Goal: Transaction & Acquisition: Purchase product/service

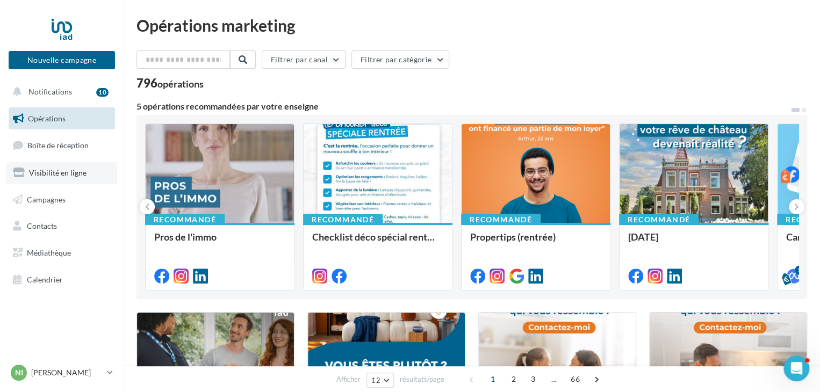
click at [60, 173] on span "Visibilité en ligne" at bounding box center [57, 172] width 57 height 9
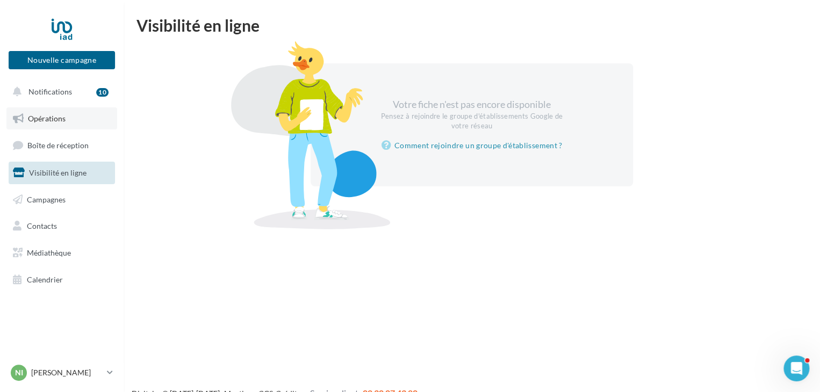
click at [54, 117] on span "Opérations" at bounding box center [47, 118] width 38 height 9
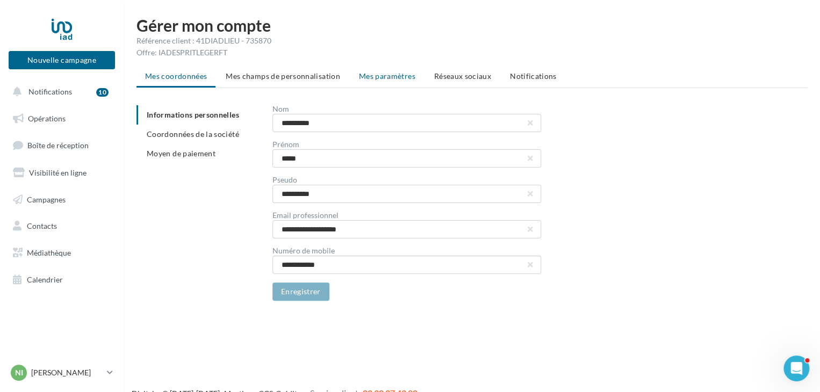
click at [387, 79] on span "Mes paramètres" at bounding box center [387, 75] width 56 height 9
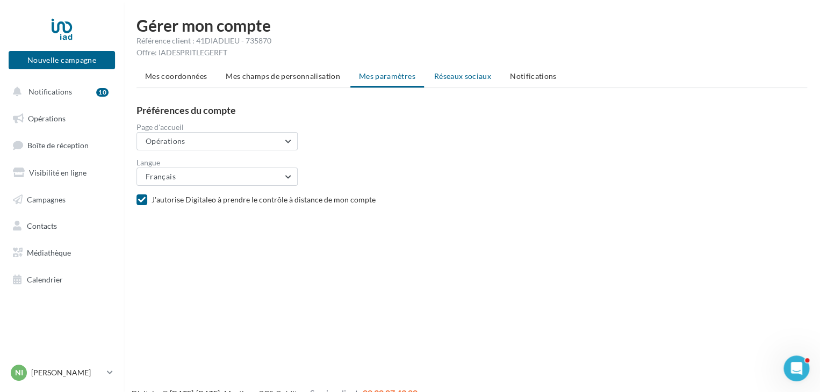
click at [469, 81] on li "Réseaux sociaux" at bounding box center [462, 76] width 74 height 19
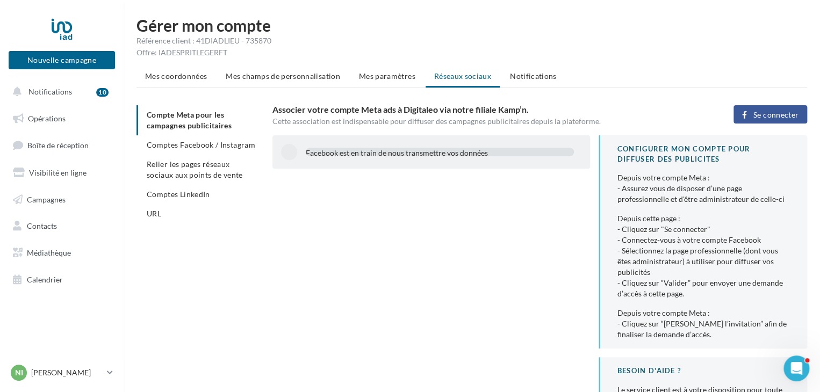
click at [772, 118] on span "Se connecter" at bounding box center [775, 115] width 45 height 9
click at [208, 148] on span "Comptes Facebook / Instagram" at bounding box center [201, 144] width 108 height 9
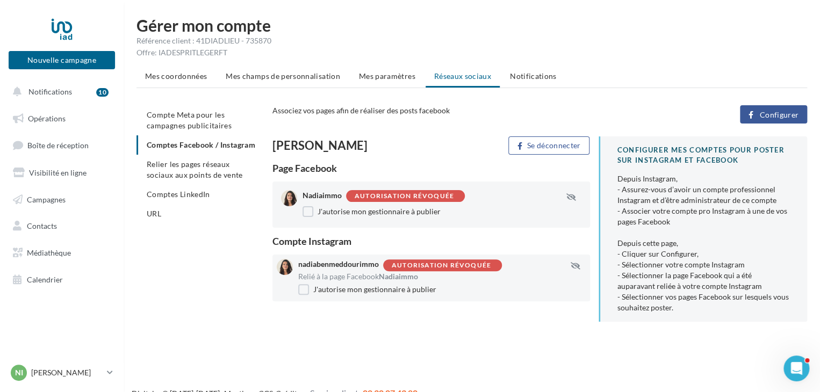
click at [780, 116] on span "Configurer" at bounding box center [778, 115] width 39 height 9
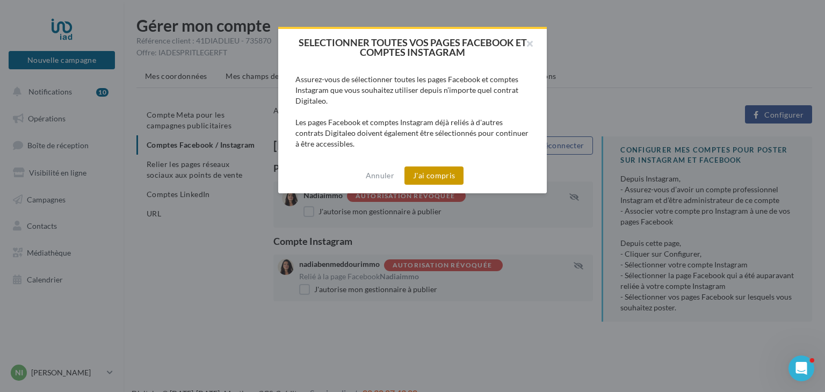
click at [432, 178] on button "J'ai compris" at bounding box center [433, 175] width 59 height 18
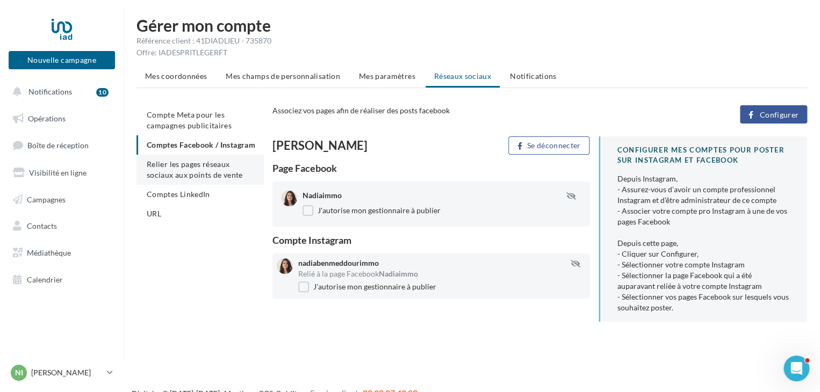
click at [197, 170] on span "Relier les pages réseaux sociaux aux points de vente" at bounding box center [195, 170] width 96 height 20
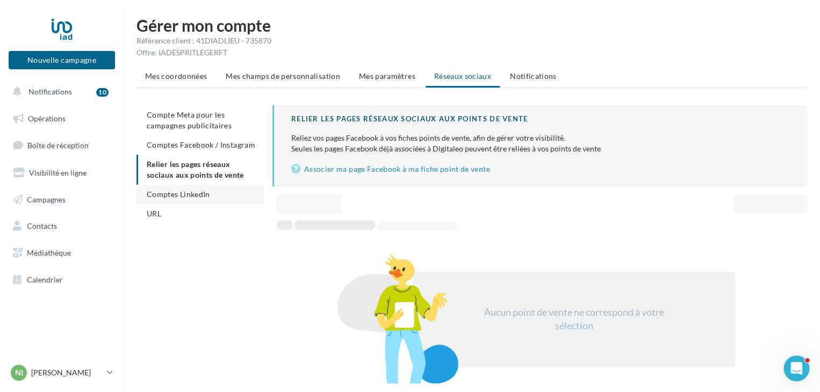
click at [197, 195] on span "Comptes LinkedIn" at bounding box center [178, 194] width 63 height 9
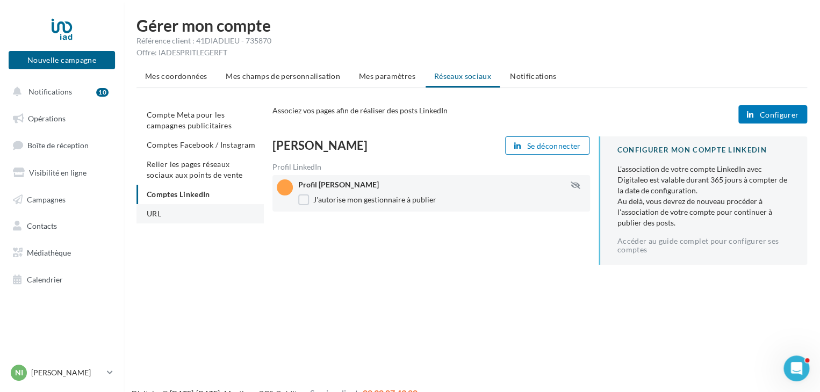
click at [161, 220] on li "URL" at bounding box center [199, 213] width 127 height 19
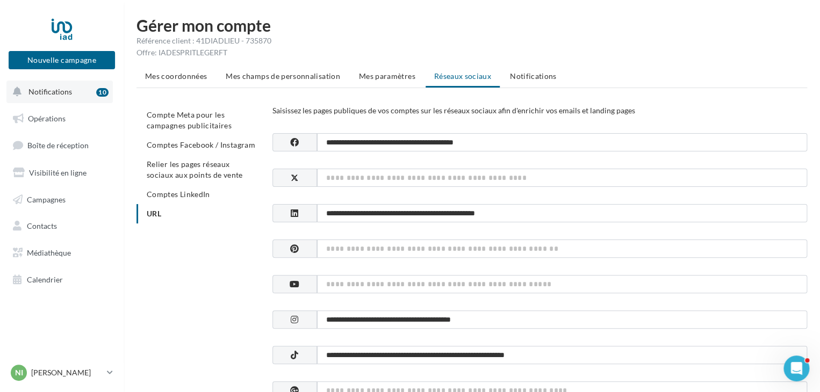
click at [45, 102] on button "Notifications 10" at bounding box center [59, 92] width 106 height 23
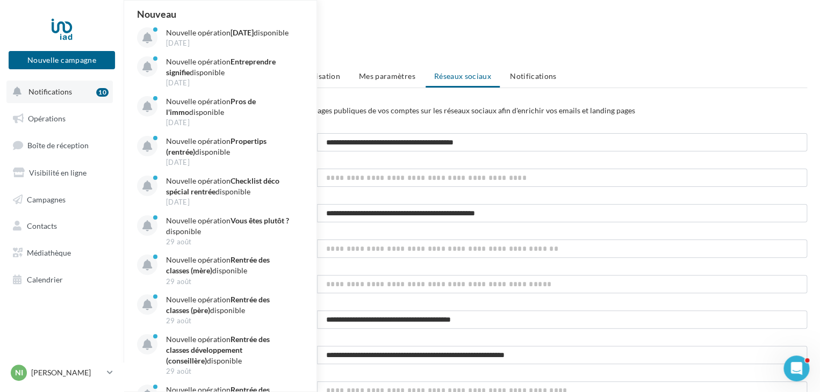
click at [45, 102] on button "Notifications 10 Nouveau Nouvelle opération Journée du patrimoine disponible 12…" at bounding box center [59, 92] width 106 height 23
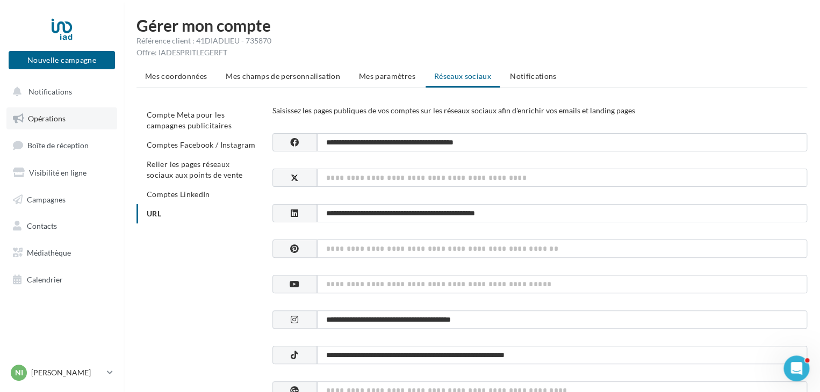
click at [56, 121] on span "Opérations" at bounding box center [47, 118] width 38 height 9
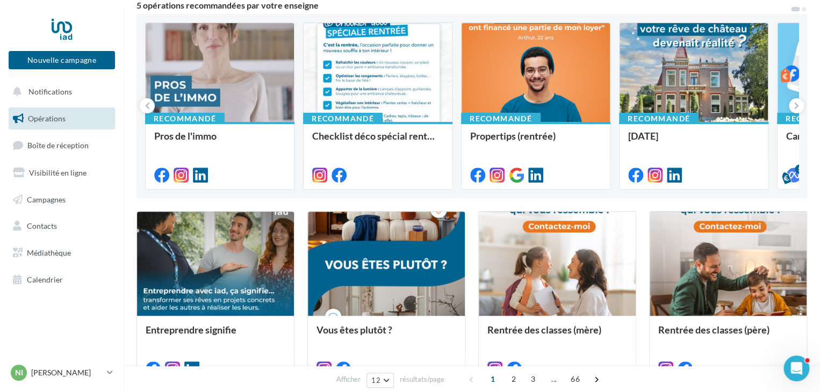
scroll to position [122, 0]
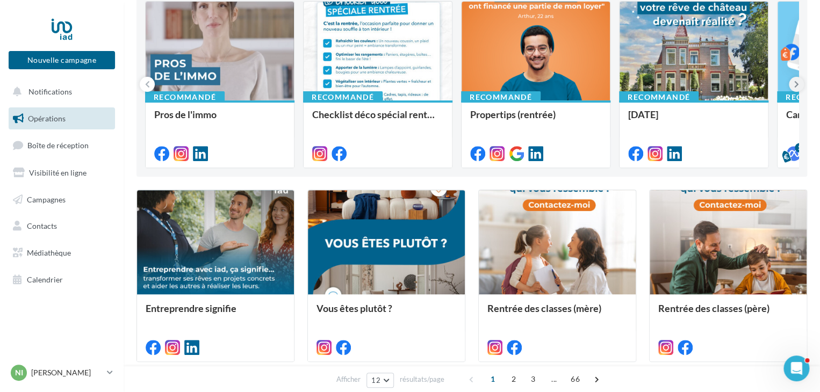
click at [797, 90] on button at bounding box center [795, 84] width 15 height 15
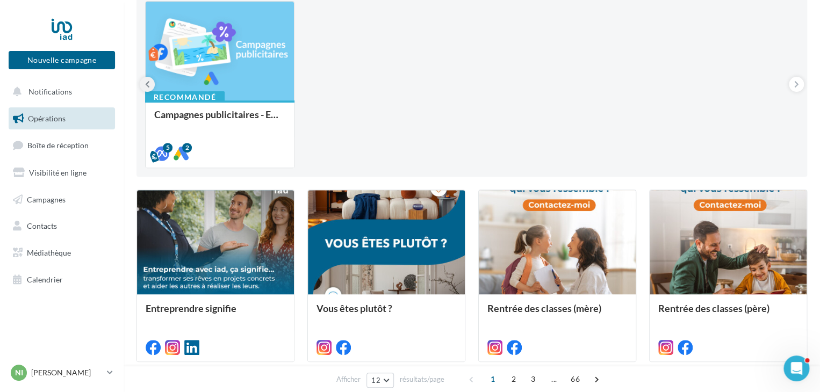
click at [141, 83] on button at bounding box center [147, 84] width 15 height 15
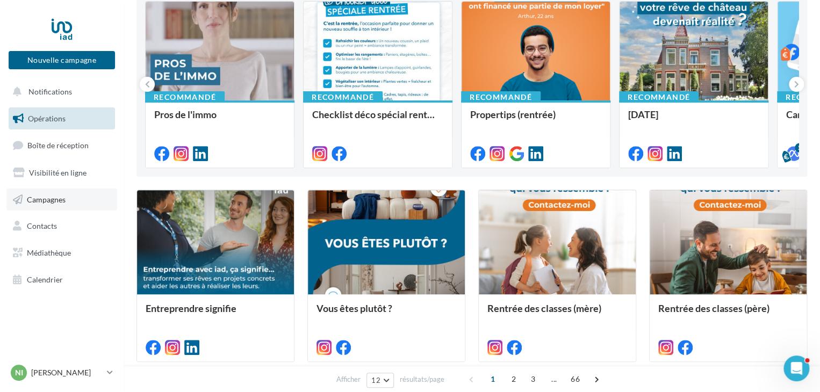
click at [58, 198] on span "Campagnes" at bounding box center [46, 198] width 39 height 9
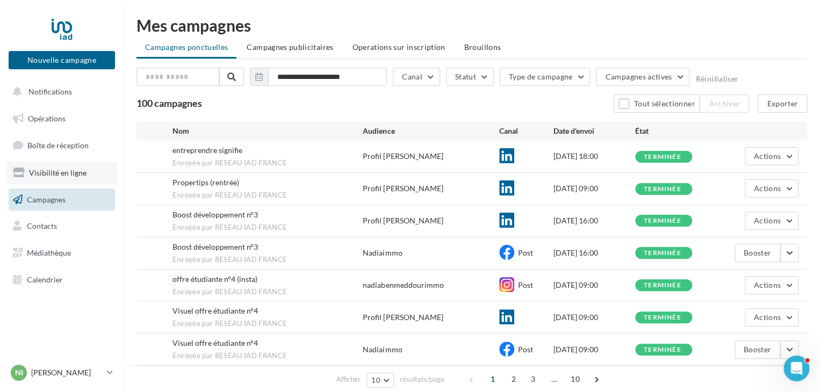
click at [58, 177] on span "Visibilité en ligne" at bounding box center [57, 172] width 57 height 9
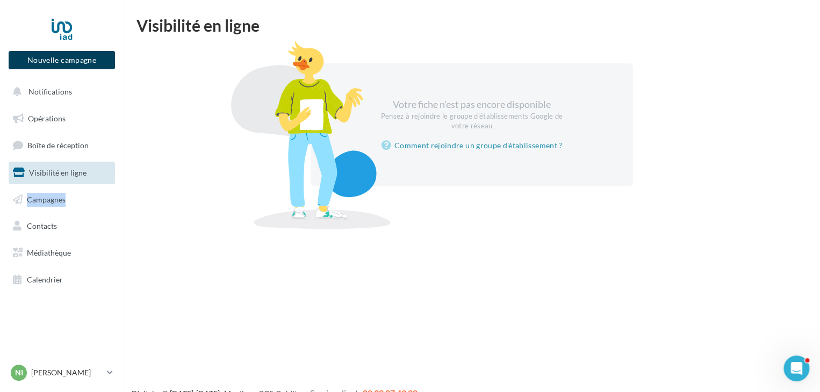
click at [42, 56] on button "Nouvelle campagne" at bounding box center [62, 60] width 106 height 18
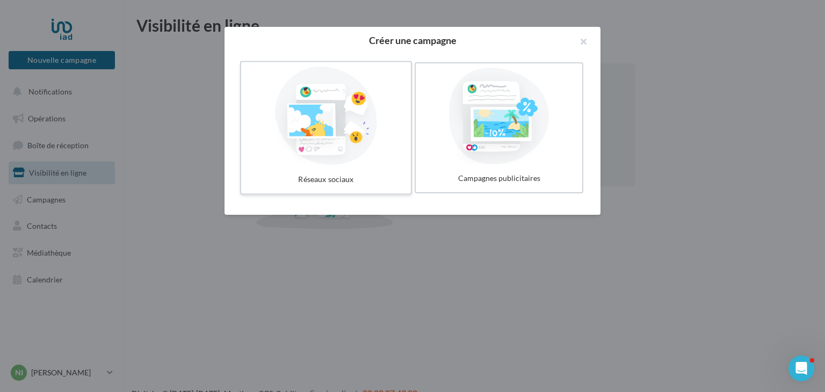
click at [352, 140] on div at bounding box center [325, 116] width 161 height 99
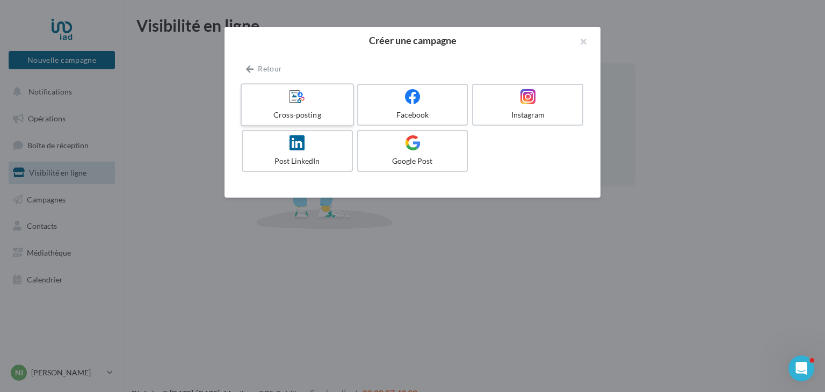
click at [310, 121] on label "Cross-posting" at bounding box center [297, 104] width 113 height 43
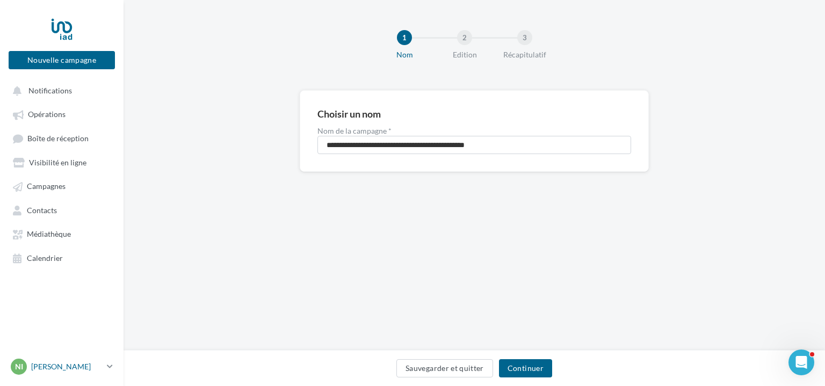
click at [105, 373] on link "NI Nadia IMMO nadia.dick@iadfrance.fr" at bounding box center [62, 367] width 106 height 20
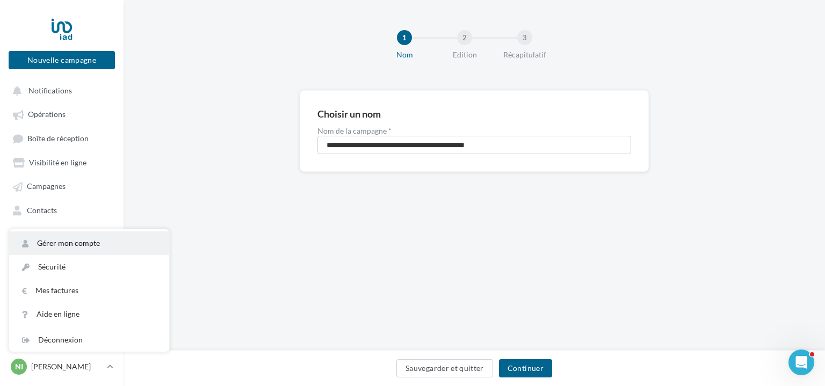
click at [83, 250] on link "Gérer mon compte" at bounding box center [89, 243] width 160 height 24
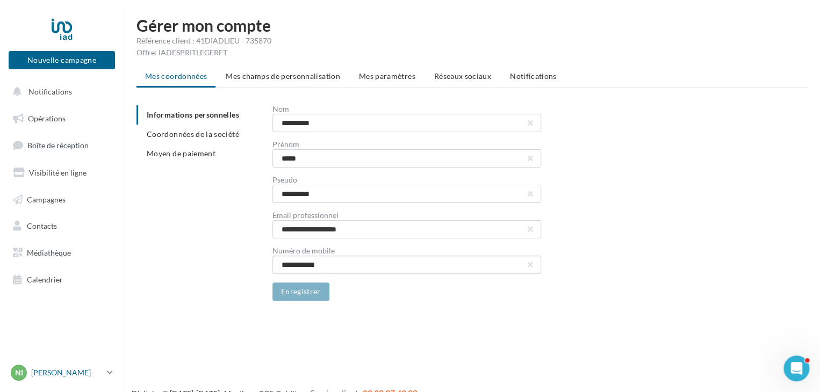
click at [103, 370] on p "[PERSON_NAME]" at bounding box center [66, 372] width 71 height 11
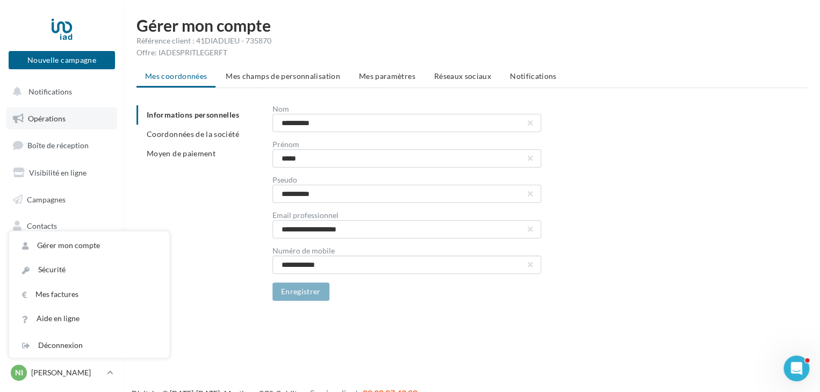
click at [66, 124] on link "Opérations" at bounding box center [61, 118] width 111 height 23
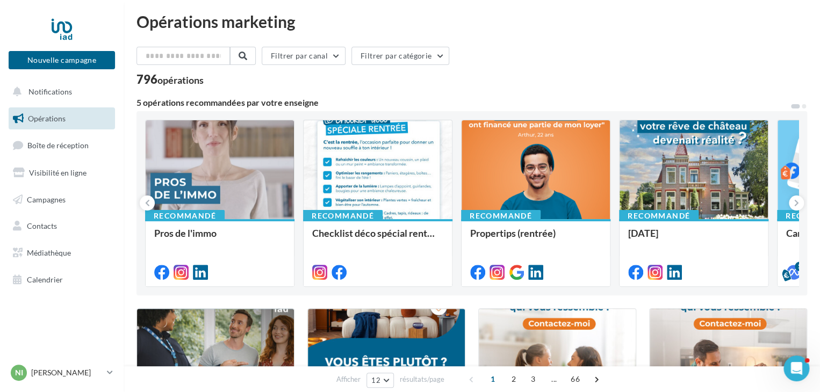
scroll to position [37, 0]
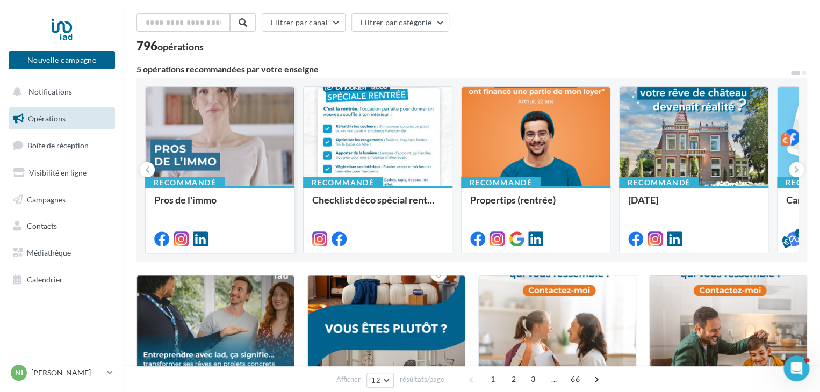
click at [250, 166] on div at bounding box center [220, 137] width 148 height 100
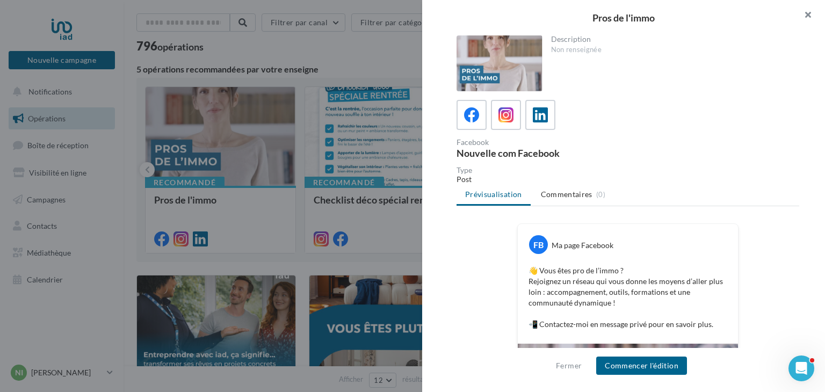
click at [807, 12] on button "button" at bounding box center [803, 16] width 43 height 32
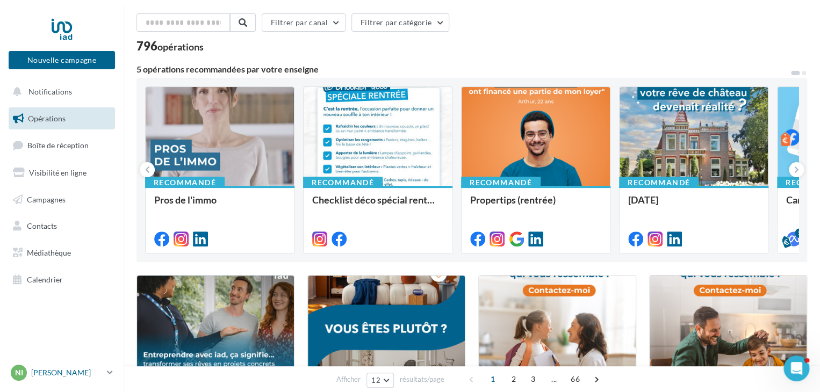
click at [71, 371] on p "[PERSON_NAME]" at bounding box center [66, 372] width 71 height 11
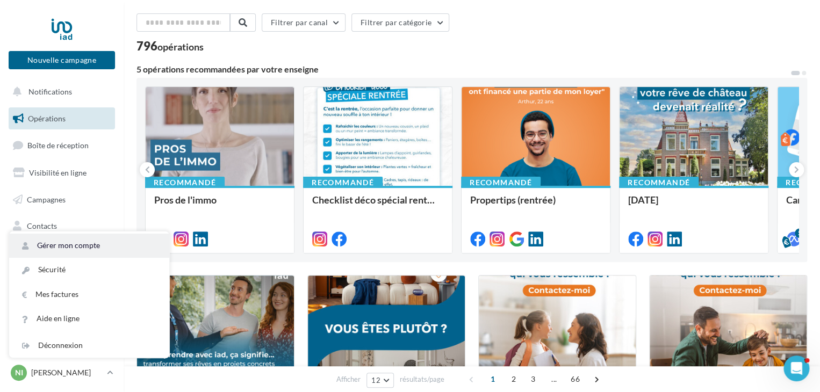
click at [81, 239] on link "Gérer mon compte" at bounding box center [89, 246] width 160 height 24
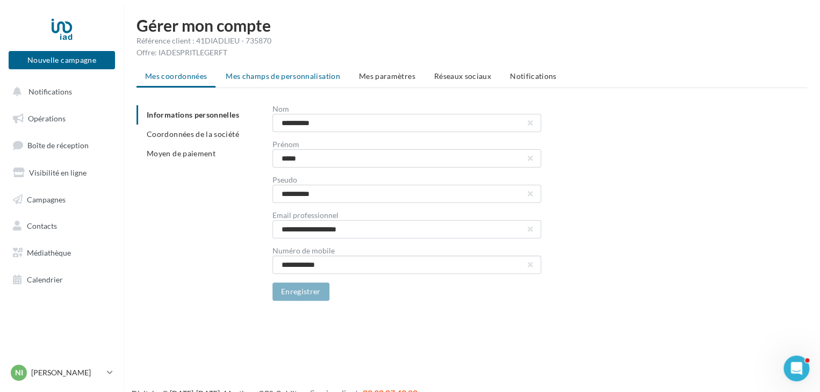
click at [303, 71] on span "Mes champs de personnalisation" at bounding box center [283, 75] width 114 height 9
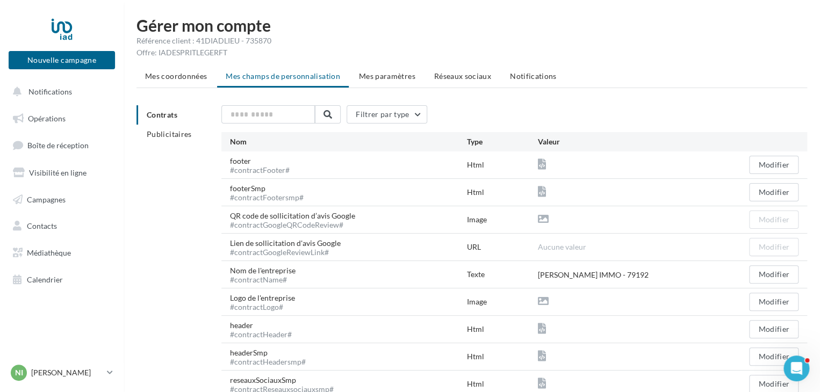
click at [303, 71] on ul "Mes coordonnées Mes champs de personnalisation Mes paramètres Réseaux sociaux N…" at bounding box center [471, 77] width 670 height 21
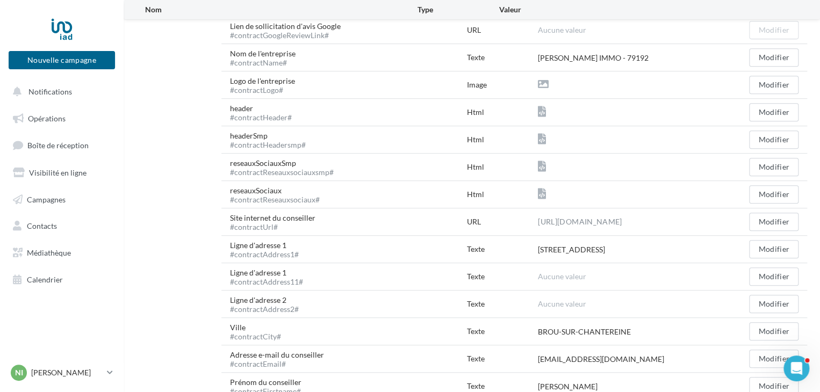
scroll to position [219, 0]
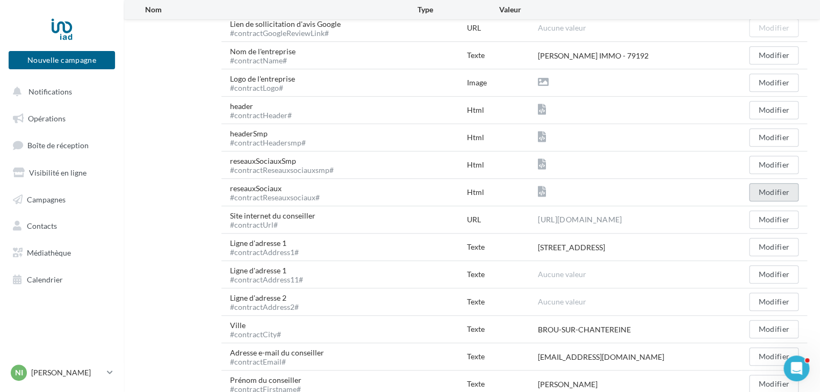
click at [776, 192] on button "Modifier" at bounding box center [773, 192] width 49 height 18
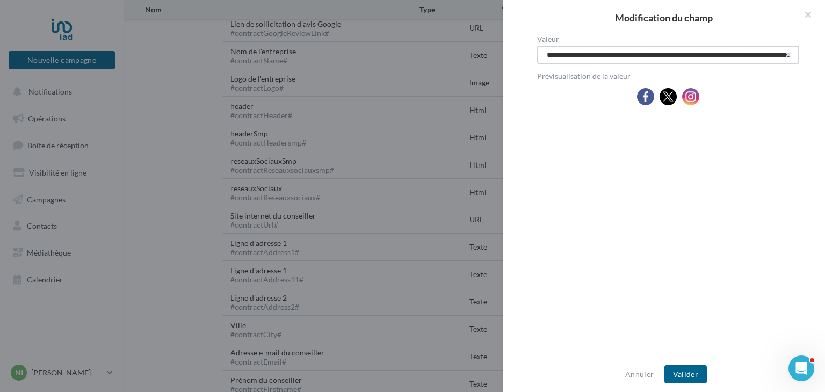
click at [549, 50] on input "Valeur" at bounding box center [668, 55] width 262 height 18
type input "**********"
click at [549, 111] on div at bounding box center [668, 111] width 262 height 0
click at [262, 56] on div "Modification du champ Valeur Prévisualisation de la valeur" at bounding box center [410, 196] width 820 height 392
click at [639, 96] on img at bounding box center [640, 96] width 17 height 17
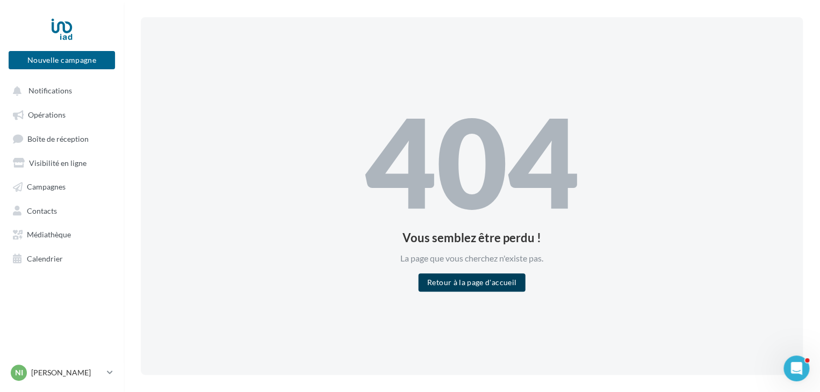
click at [482, 280] on button "Retour à la page d'accueil" at bounding box center [471, 282] width 106 height 18
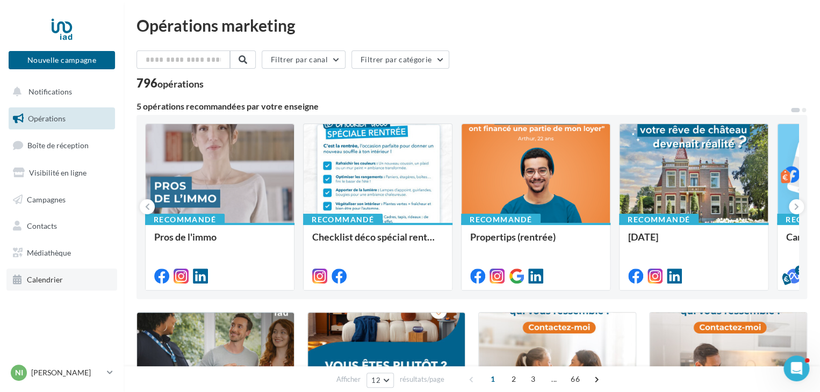
click at [47, 283] on span "Calendrier" at bounding box center [45, 279] width 36 height 9
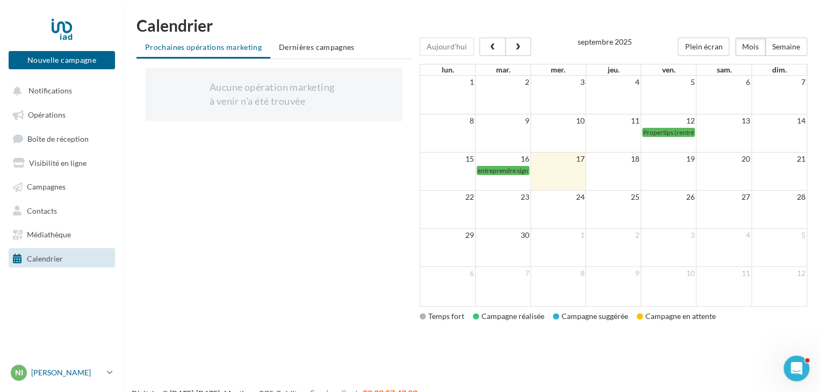
click at [81, 368] on p "[PERSON_NAME]" at bounding box center [66, 372] width 71 height 11
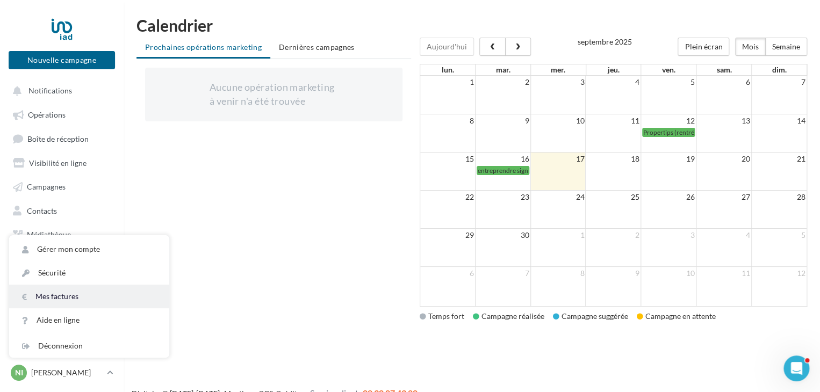
click at [84, 290] on link "Mes factures" at bounding box center [89, 297] width 160 height 24
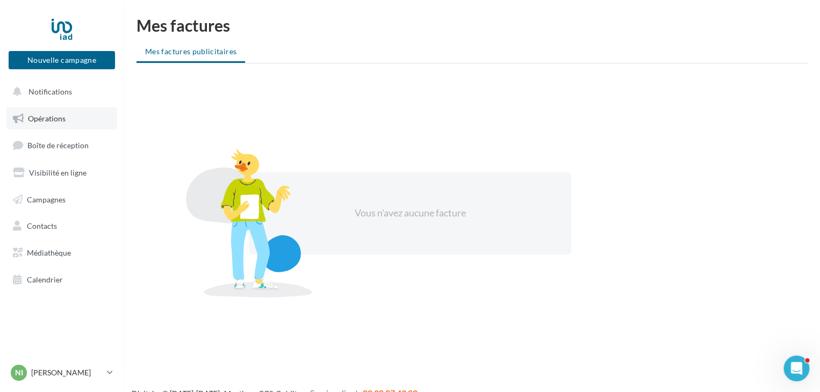
click at [54, 117] on span "Opérations" at bounding box center [47, 118] width 38 height 9
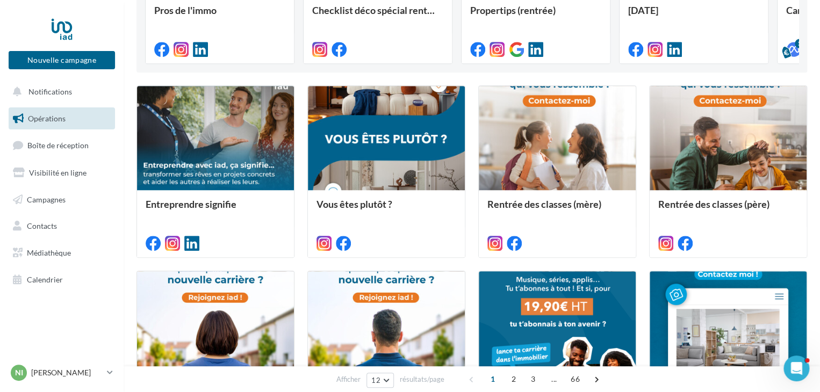
scroll to position [552, 0]
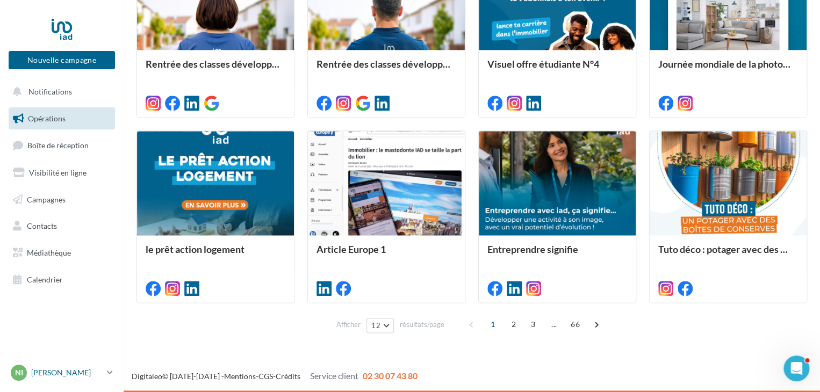
click at [100, 372] on p "[PERSON_NAME]" at bounding box center [66, 372] width 71 height 11
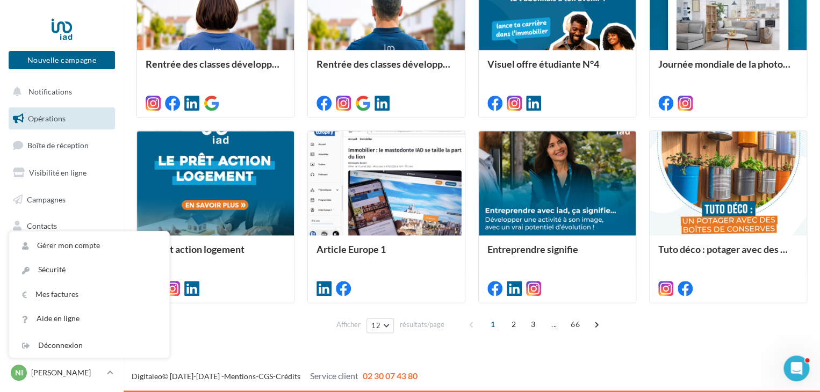
click at [665, 334] on div "Afficher 12 12 24 48 96 résultats/page 1 2 3 ... 66" at bounding box center [471, 325] width 670 height 26
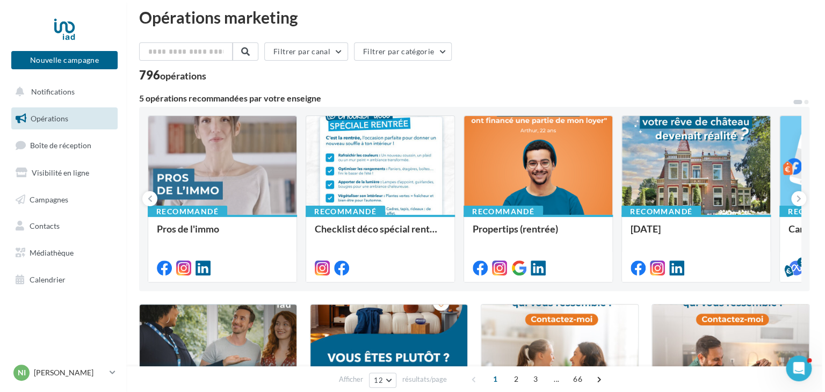
scroll to position [0, 0]
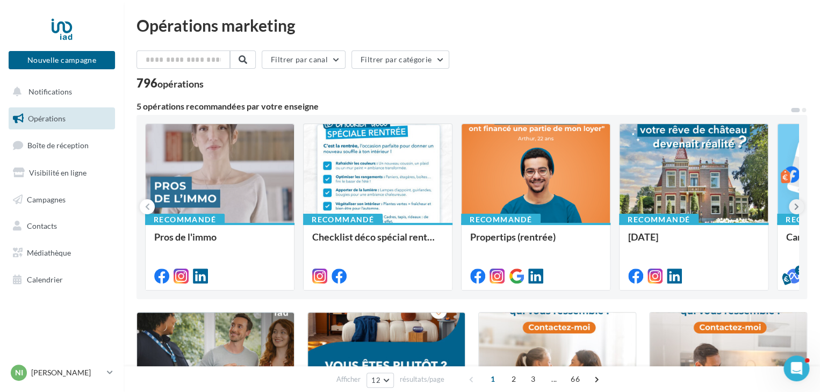
click at [794, 207] on icon at bounding box center [796, 206] width 5 height 11
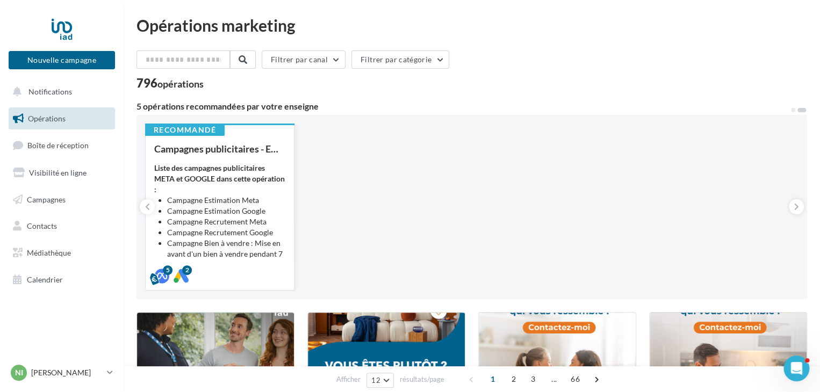
click at [253, 199] on li "Campagne Estimation Meta" at bounding box center [226, 200] width 118 height 11
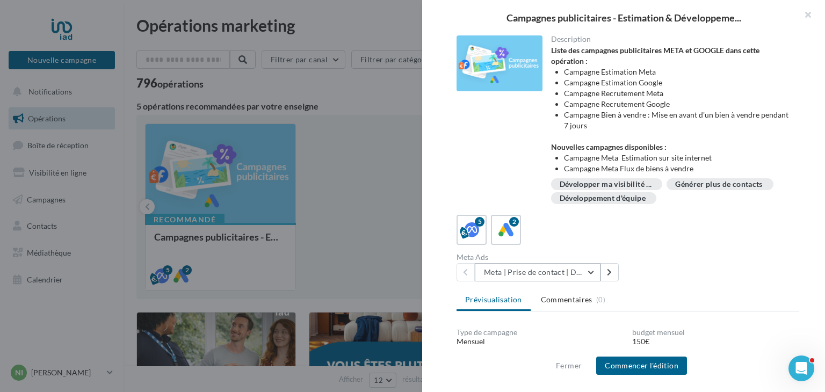
click at [590, 273] on button "Meta | Prise de contact | Demandes d'estimation" at bounding box center [538, 272] width 126 height 18
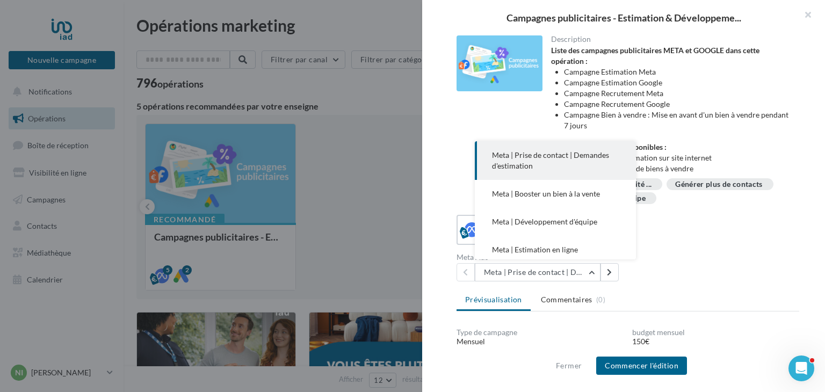
click at [713, 239] on div "5 2" at bounding box center [628, 230] width 343 height 30
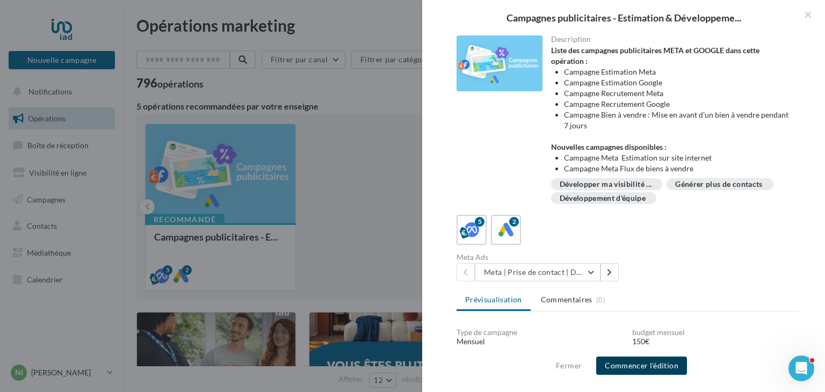
click at [619, 360] on button "Commencer l'édition" at bounding box center [641, 366] width 91 height 18
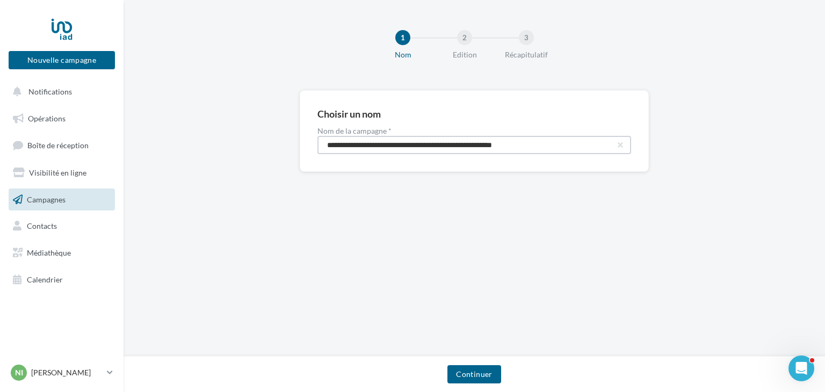
click at [497, 144] on input "**********" at bounding box center [474, 145] width 314 height 18
click at [504, 147] on input "**********" at bounding box center [474, 145] width 314 height 18
click at [477, 375] on button "Continuer" at bounding box center [473, 374] width 53 height 18
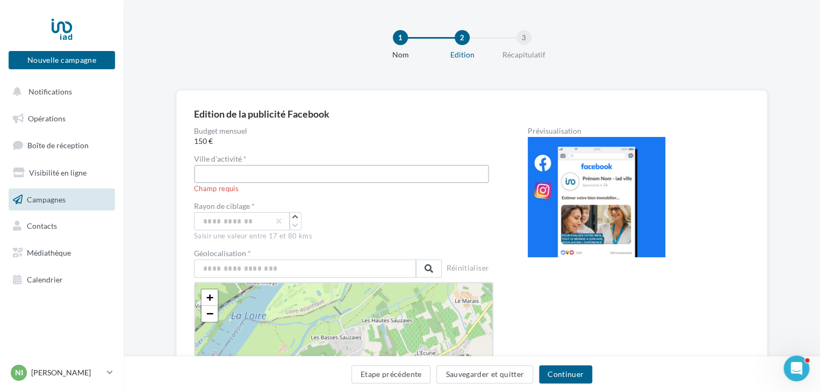
click at [231, 166] on input "text" at bounding box center [341, 174] width 295 height 18
type input "**********"
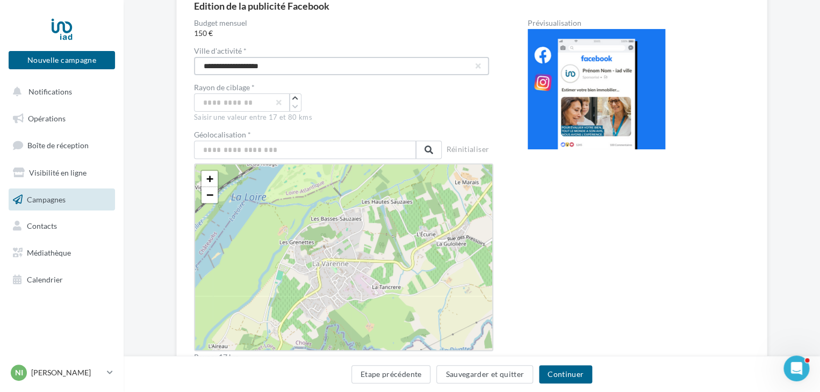
scroll to position [109, 0]
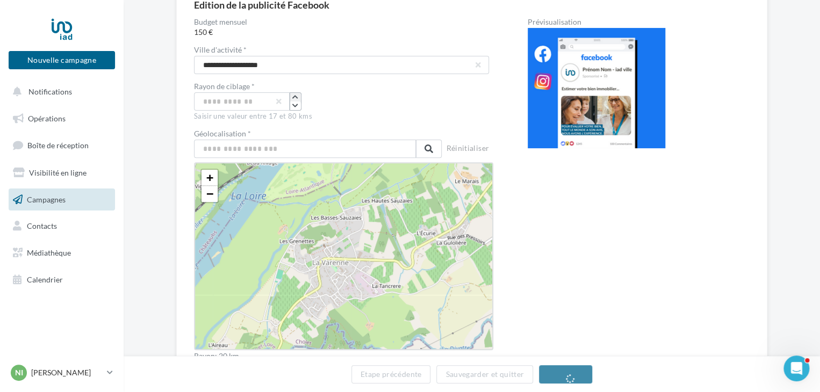
click at [297, 98] on icon "button" at bounding box center [295, 97] width 6 height 6
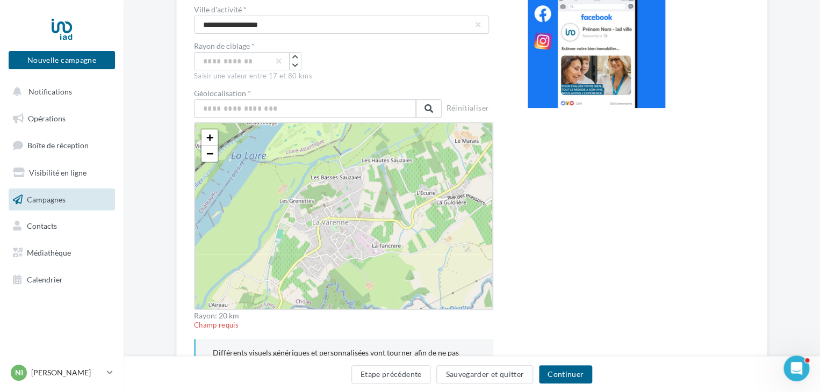
scroll to position [155, 0]
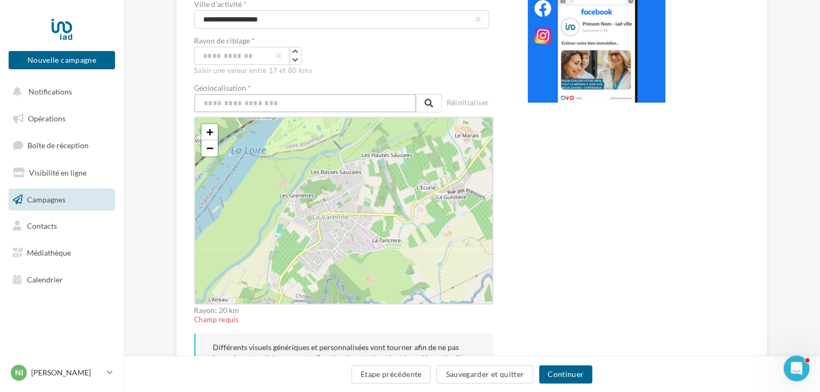
click at [257, 102] on input "text" at bounding box center [305, 103] width 222 height 18
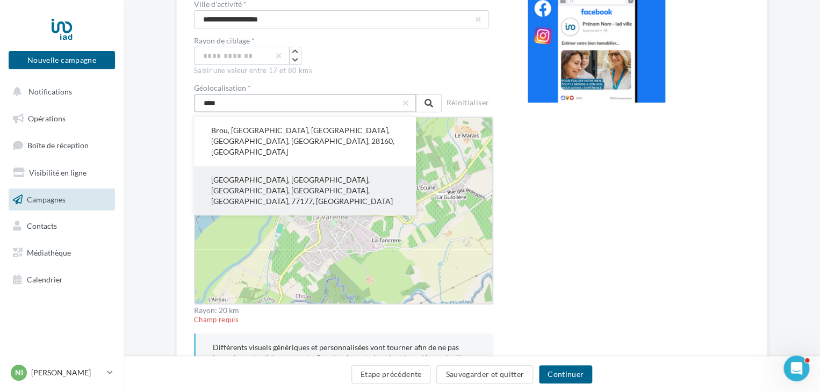
type input "****"
click at [246, 166] on button "Brou-sur-Chantereine, Torcy, Seine-et-Marne, Île-de-France, France métropolitai…" at bounding box center [305, 190] width 222 height 49
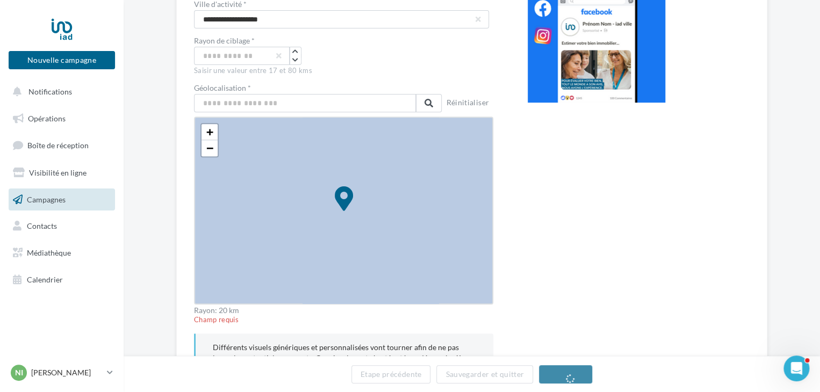
click at [246, 166] on icon at bounding box center [343, 207] width 3423 height 3423
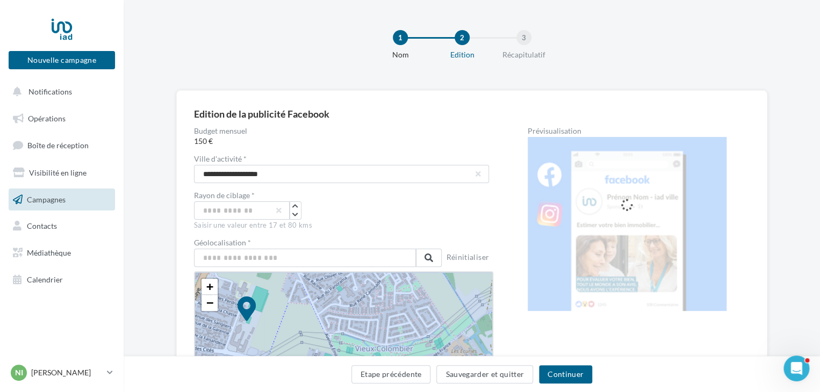
scroll to position [11, 0]
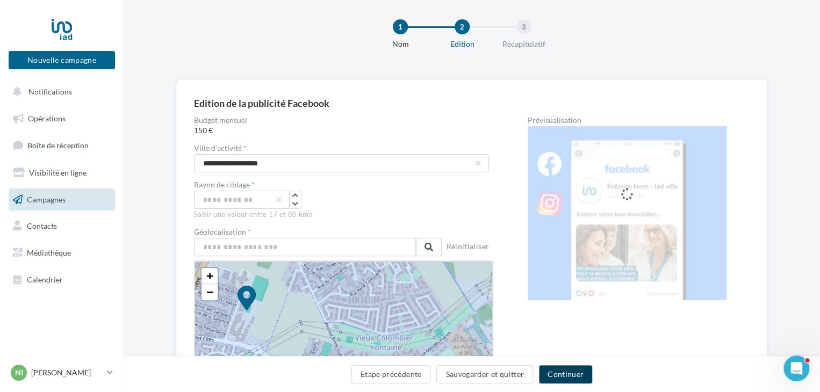
click at [555, 374] on button "Continuer" at bounding box center [565, 374] width 53 height 18
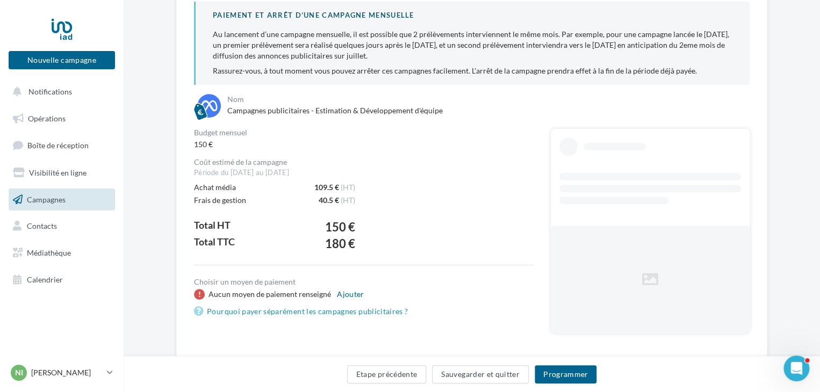
scroll to position [156, 0]
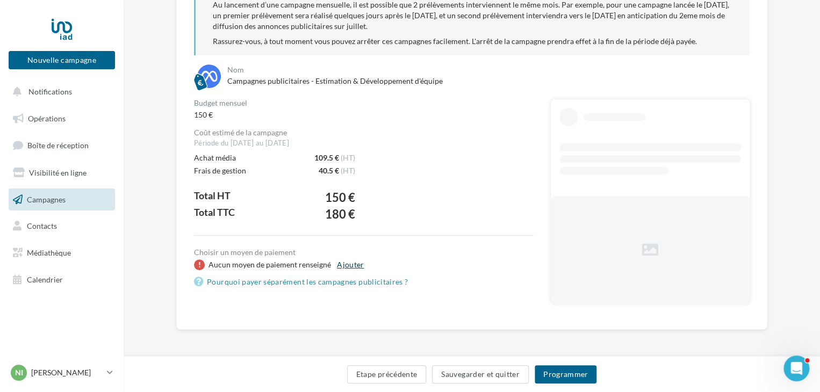
click at [344, 263] on button "Ajouter" at bounding box center [349, 264] width 35 height 13
click at [365, 102] on div "Budget mensuel 150 € Coût estimé de la campagne Période du 17/09/2025 au 16/10/…" at bounding box center [363, 194] width 339 height 190
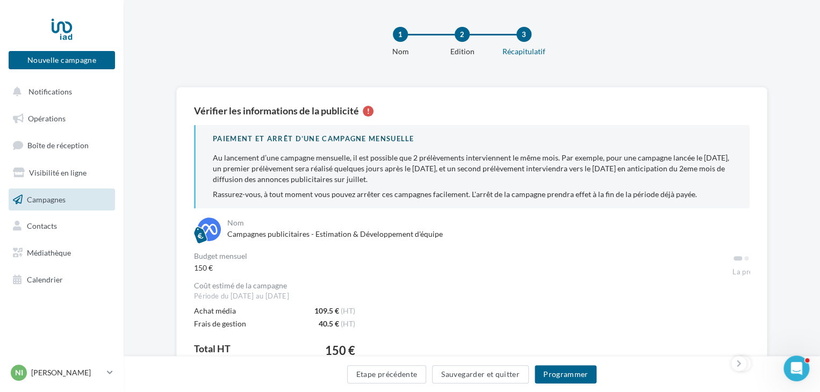
scroll to position [0, 0]
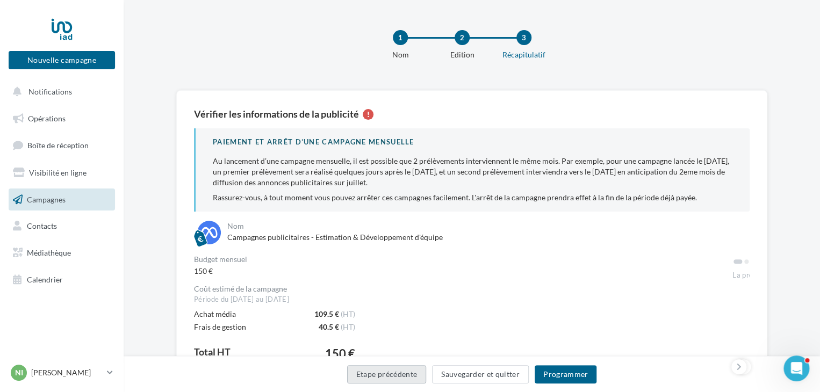
click at [397, 380] on button "Etape précédente" at bounding box center [386, 374] width 79 height 18
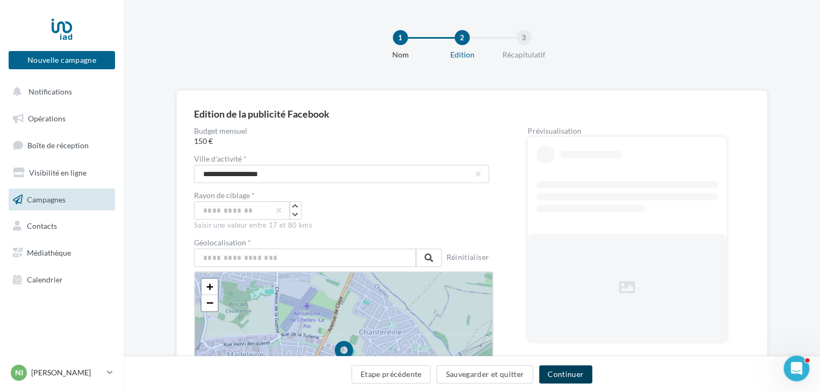
click at [590, 376] on button "Continuer" at bounding box center [565, 374] width 53 height 18
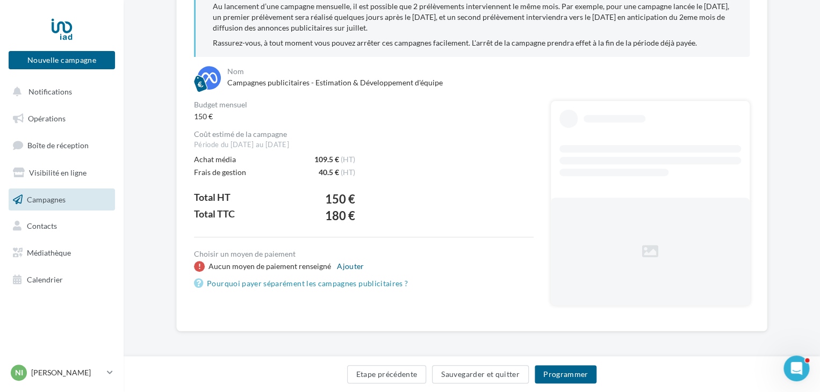
scroll to position [156, 0]
click at [390, 379] on button "Etape précédente" at bounding box center [386, 374] width 79 height 18
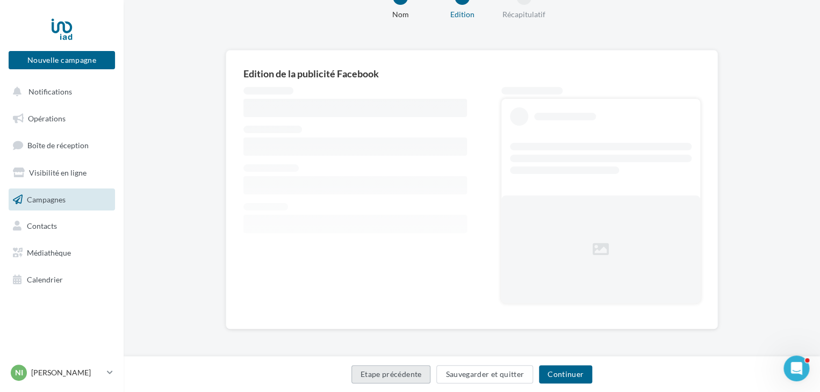
scroll to position [156, 0]
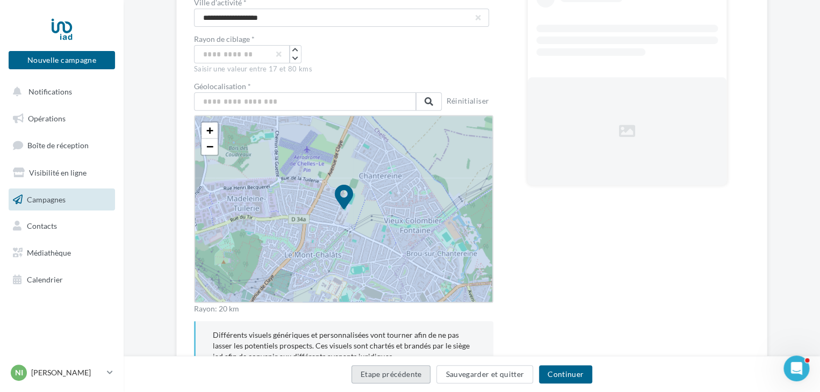
click at [395, 372] on button "Etape précédente" at bounding box center [390, 374] width 79 height 18
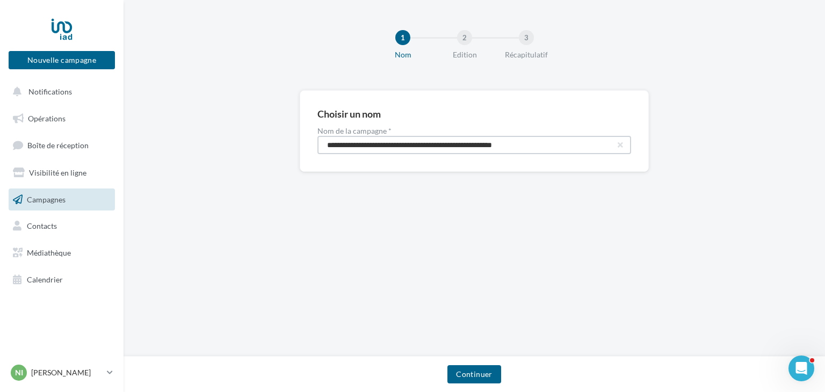
click at [469, 150] on input "**********" at bounding box center [474, 145] width 314 height 18
click at [475, 368] on button "Continuer" at bounding box center [473, 374] width 53 height 18
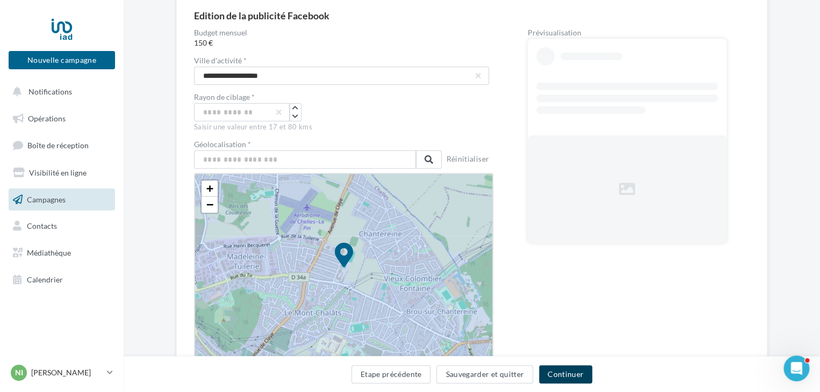
scroll to position [99, 0]
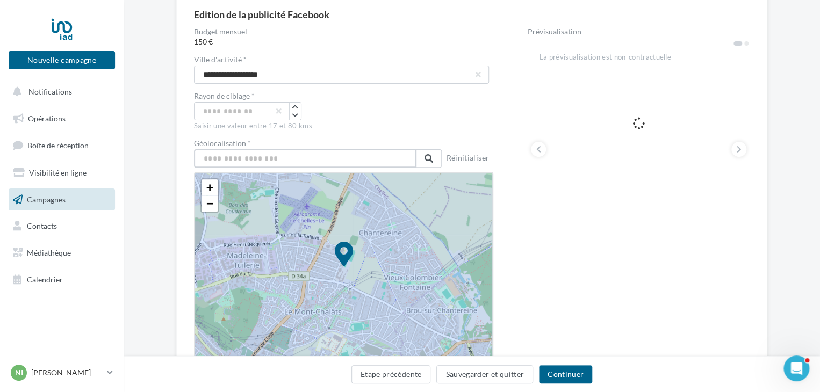
click at [264, 158] on input "text" at bounding box center [305, 158] width 222 height 18
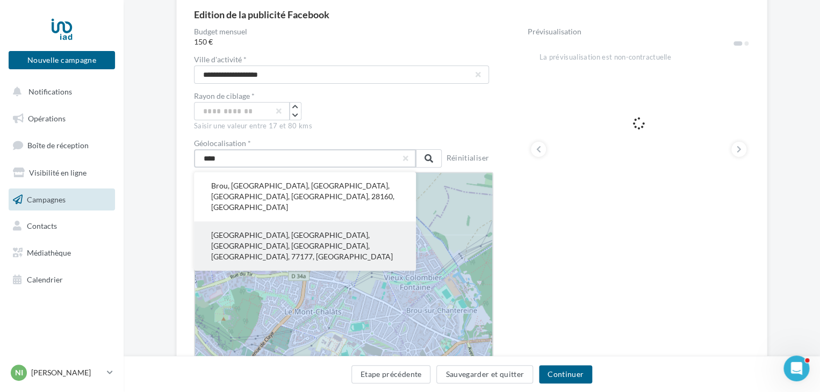
type input "****"
click at [283, 229] on button "Brou-sur-Chantereine, Torcy, Seine-et-Marne, Île-de-France, France métropolitai…" at bounding box center [305, 245] width 222 height 49
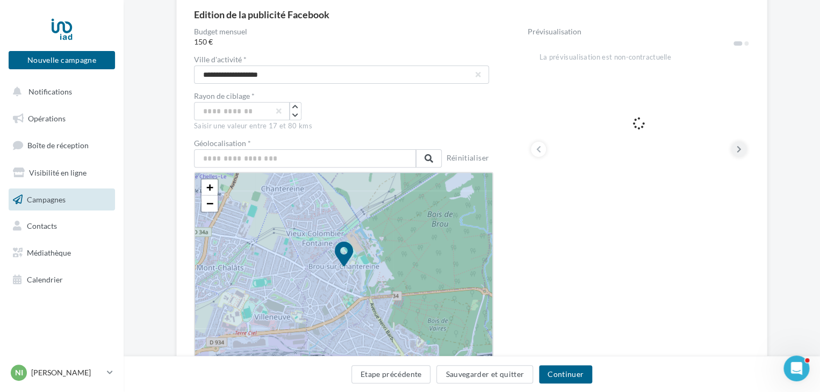
click at [735, 147] on button at bounding box center [738, 149] width 15 height 15
click at [742, 151] on button at bounding box center [738, 149] width 15 height 15
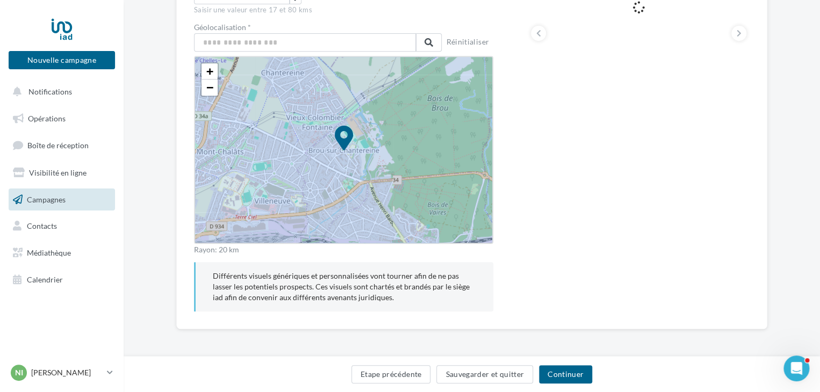
scroll to position [178, 0]
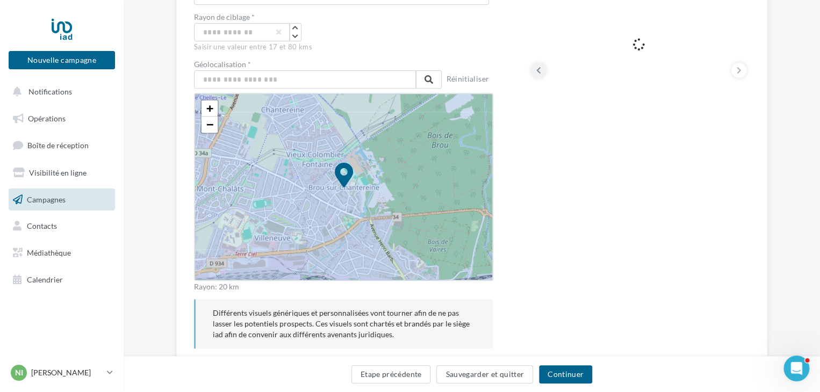
click at [545, 68] on button at bounding box center [538, 70] width 15 height 15
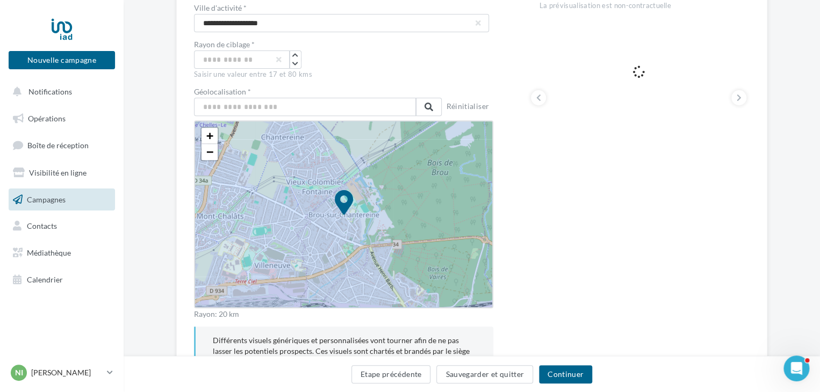
scroll to position [148, 0]
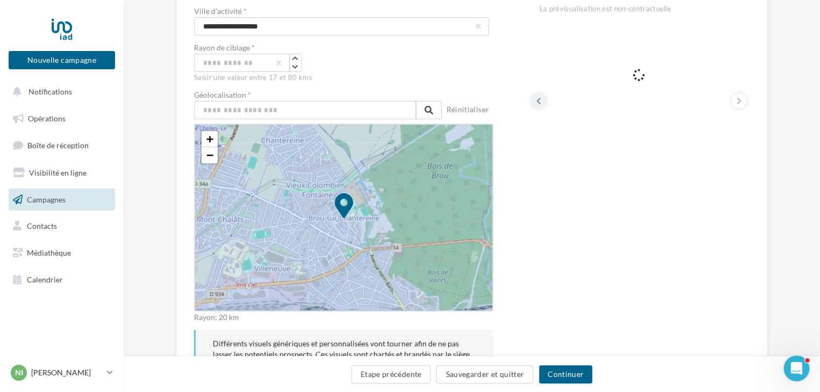
click at [537, 99] on icon at bounding box center [538, 101] width 5 height 11
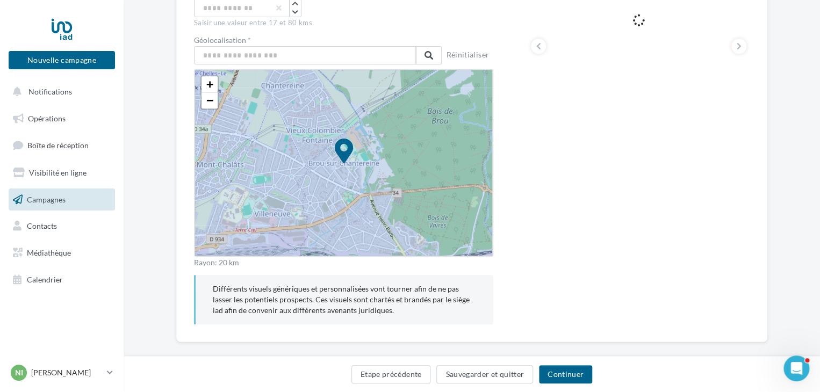
scroll to position [215, 0]
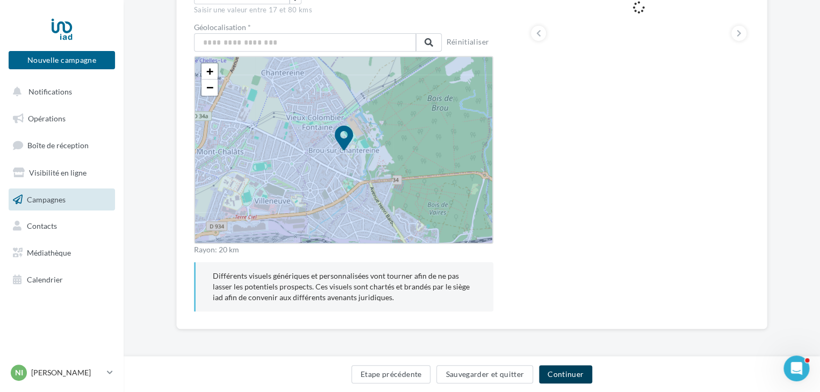
click at [562, 372] on button "Continuer" at bounding box center [565, 374] width 53 height 18
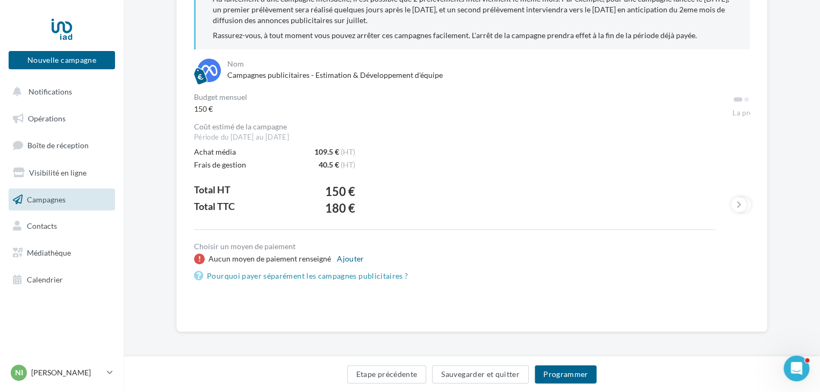
scroll to position [164, 0]
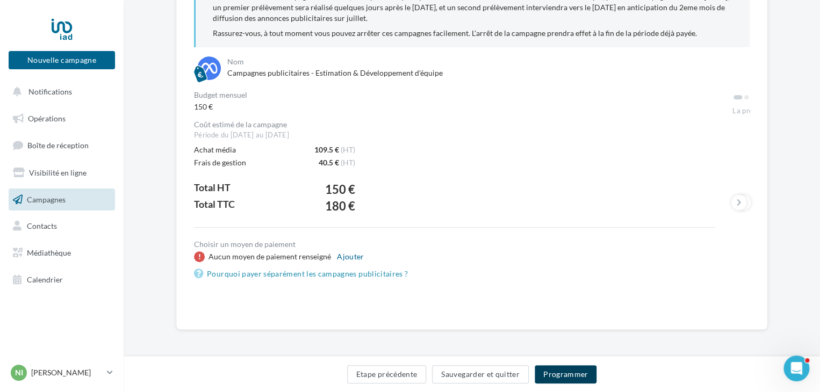
click at [549, 371] on button "Programmer" at bounding box center [565, 374] width 62 height 18
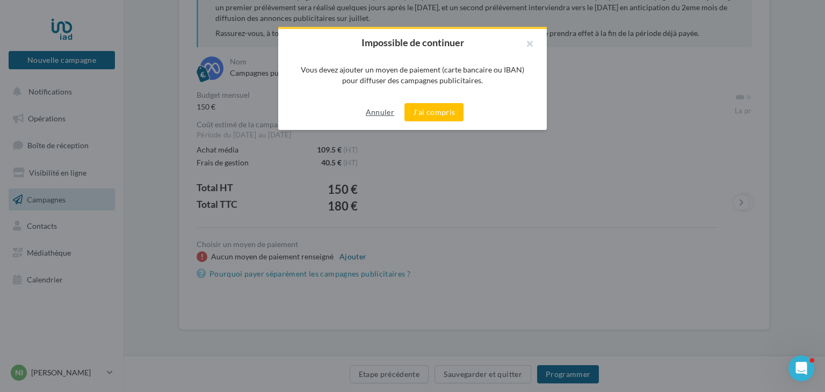
click at [380, 112] on button "Annuler" at bounding box center [379, 112] width 37 height 13
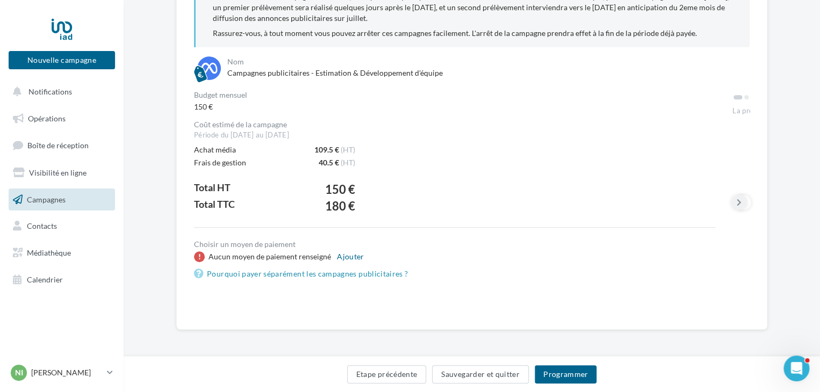
click at [733, 205] on button at bounding box center [738, 202] width 15 height 15
click at [748, 203] on button at bounding box center [742, 202] width 15 height 15
click at [74, 68] on button "Nouvelle campagne" at bounding box center [62, 60] width 106 height 18
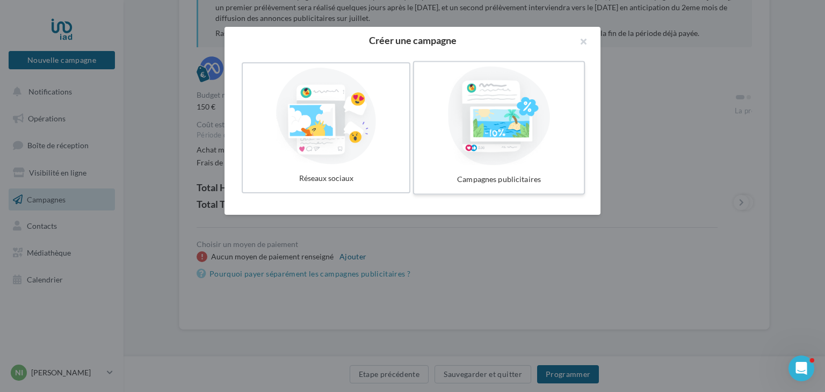
click at [513, 160] on div at bounding box center [498, 116] width 161 height 99
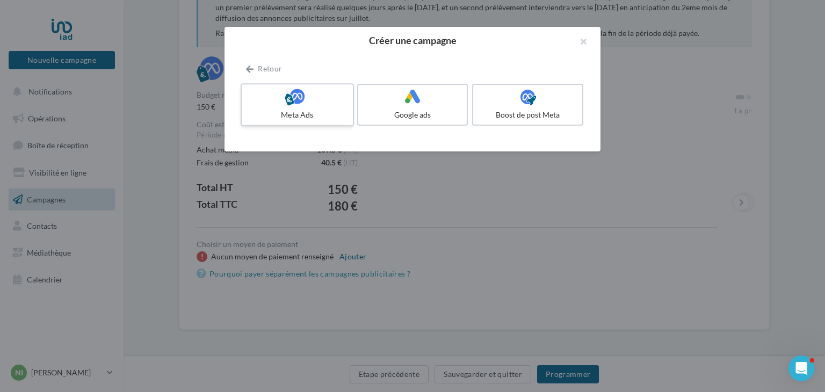
click at [318, 113] on div "Meta Ads" at bounding box center [297, 115] width 102 height 11
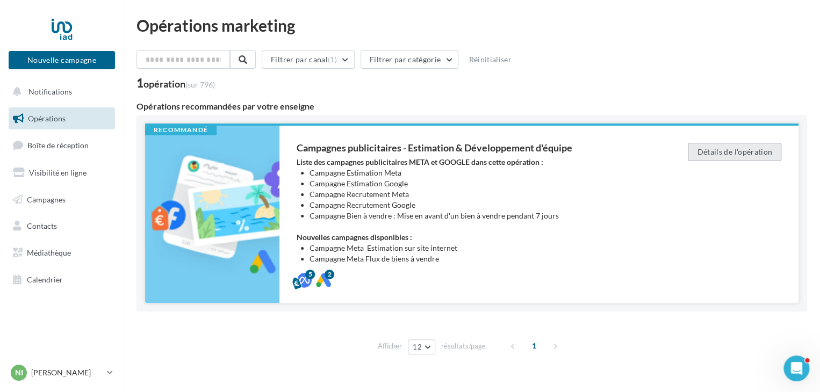
click at [742, 148] on button "Détails de l'opération" at bounding box center [733, 152] width 93 height 18
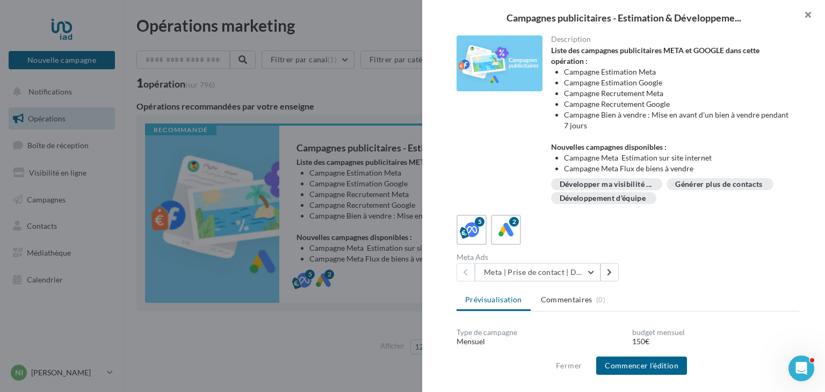
click at [813, 18] on button "button" at bounding box center [803, 16] width 43 height 32
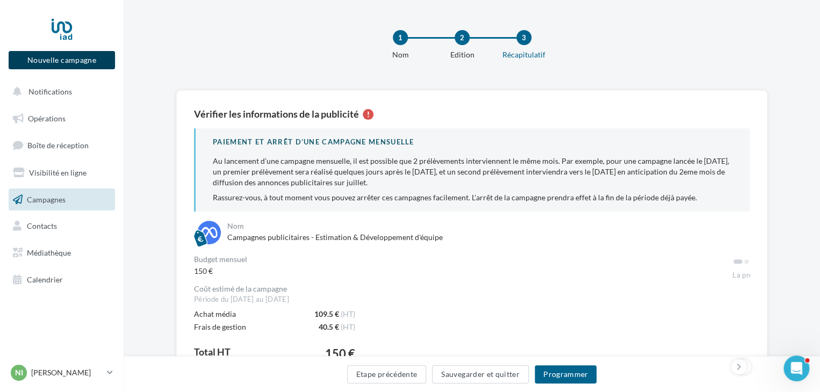
click at [78, 59] on button "Nouvelle campagne" at bounding box center [62, 60] width 106 height 18
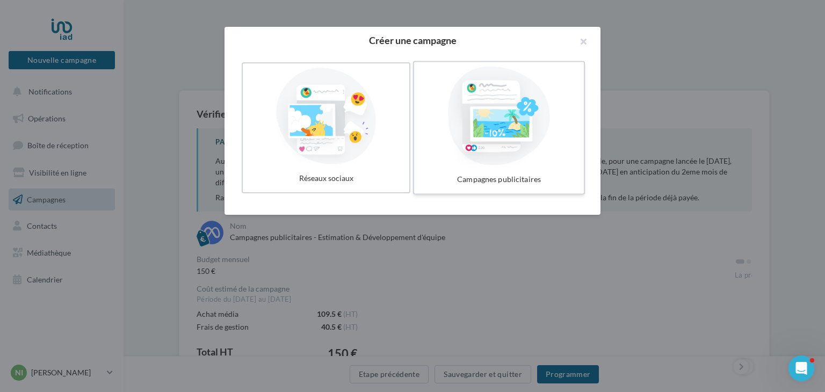
click at [469, 153] on div at bounding box center [498, 116] width 161 height 99
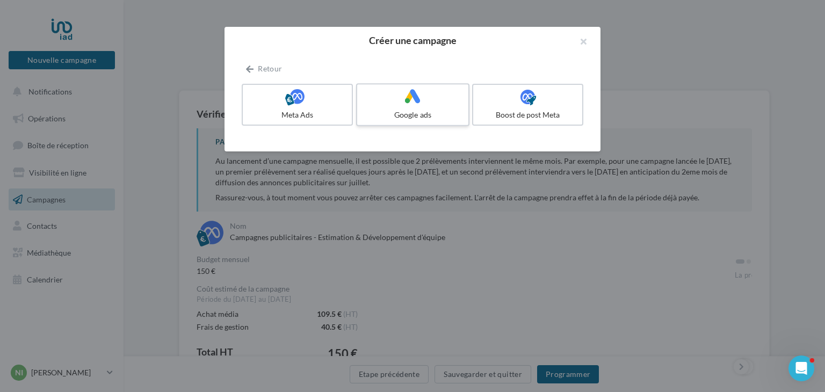
click at [415, 106] on label "Google ads" at bounding box center [412, 104] width 113 height 43
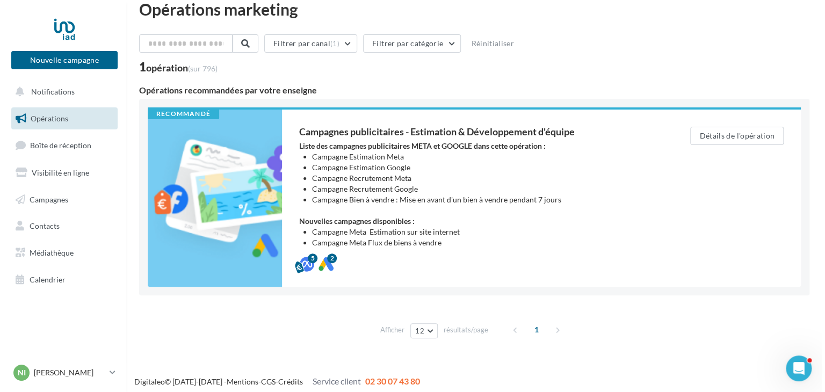
scroll to position [21, 0]
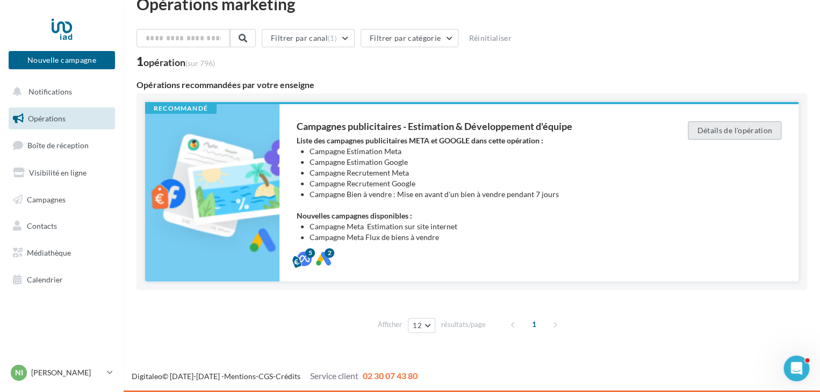
click at [737, 126] on button "Détails de l'opération" at bounding box center [733, 130] width 93 height 18
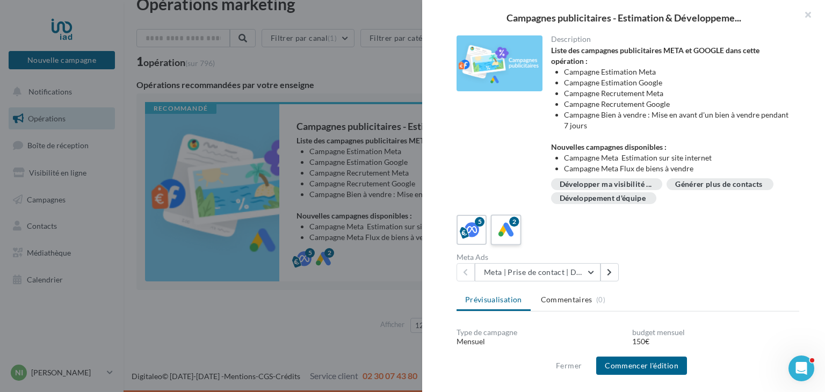
click at [516, 235] on label "2" at bounding box center [505, 229] width 31 height 31
click at [596, 267] on button "Google | Demandes d'estimation" at bounding box center [538, 272] width 126 height 18
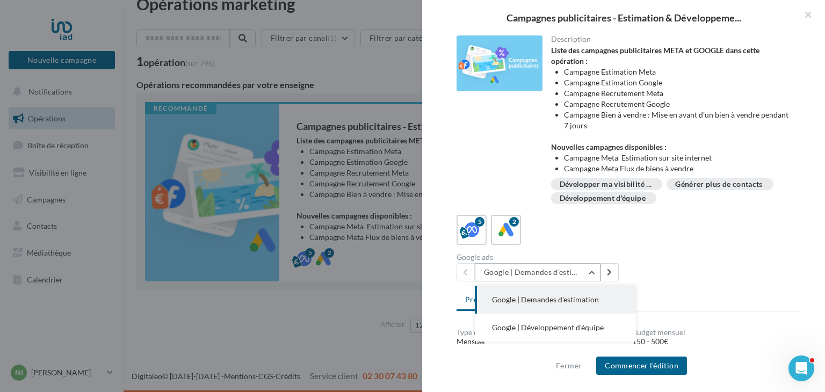
click at [596, 267] on button "Google | Demandes d'estimation" at bounding box center [538, 272] width 126 height 18
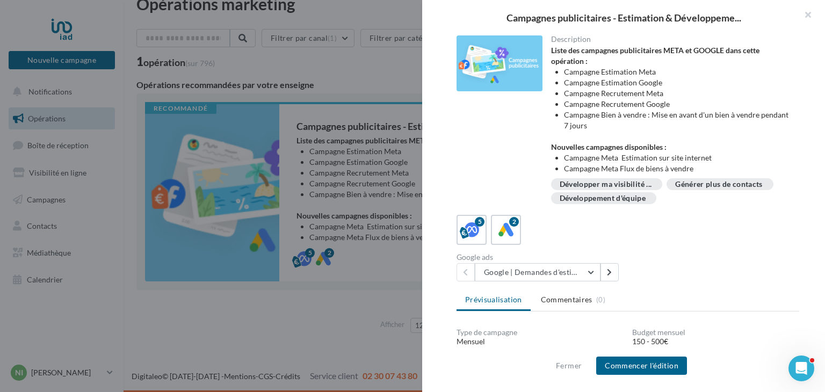
drag, startPoint x: 823, startPoint y: 187, endPoint x: 812, endPoint y: 273, distance: 86.6
click at [812, 273] on div "Description Liste des campagnes publicitaires META et GOOGLE dans cette opérati…" at bounding box center [627, 196] width 411 height 322
click at [632, 364] on button "Commencer l'édition" at bounding box center [641, 366] width 91 height 18
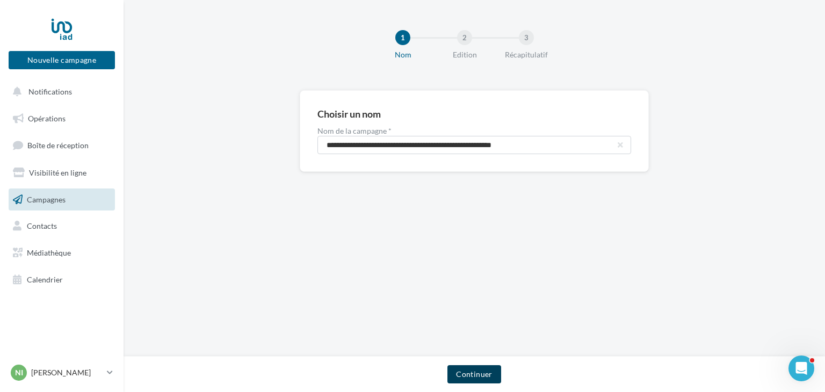
click at [486, 375] on button "Continuer" at bounding box center [473, 374] width 53 height 18
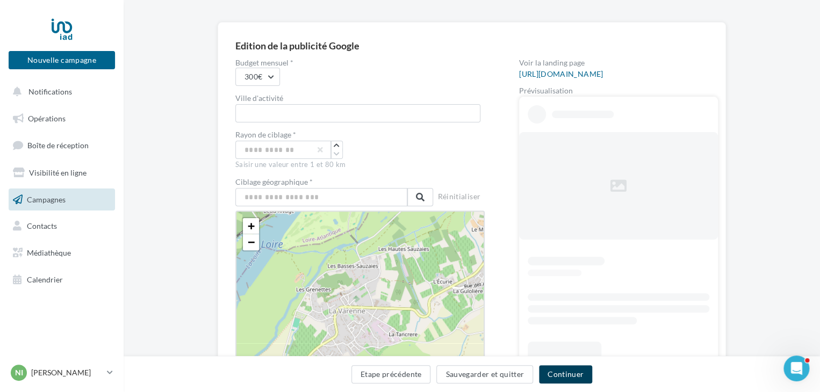
scroll to position [71, 0]
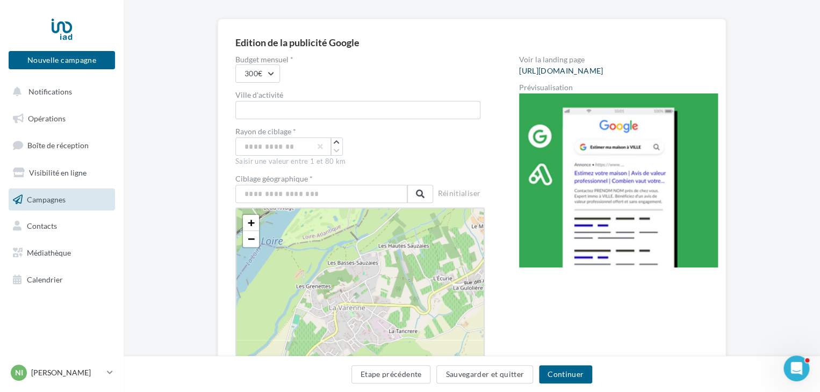
click at [597, 67] on link "[URL][DOMAIN_NAME]" at bounding box center [561, 71] width 84 height 9
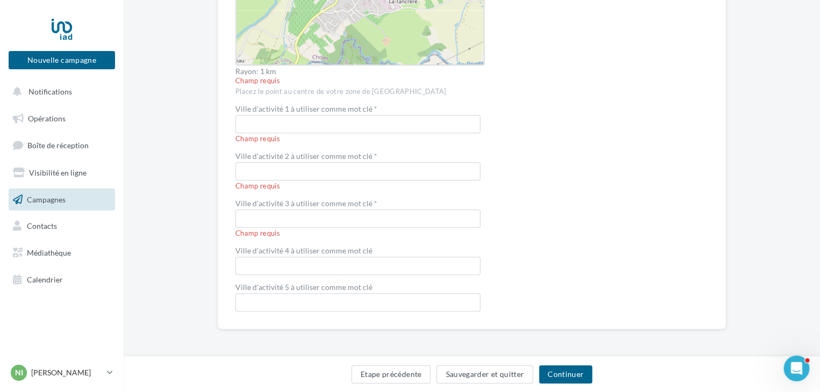
scroll to position [0, 0]
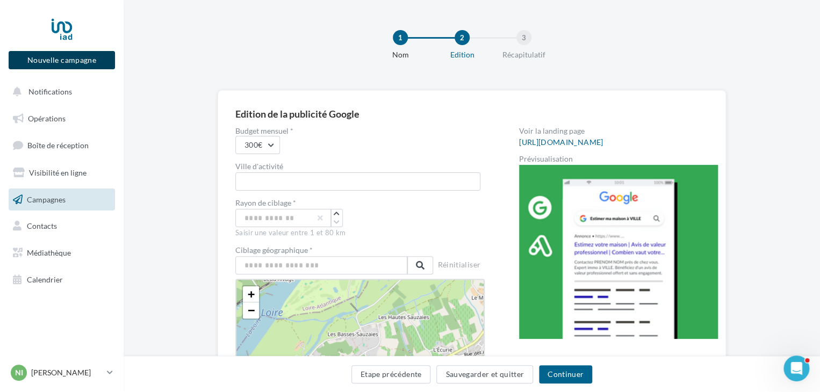
click at [69, 58] on button "Nouvelle campagne" at bounding box center [62, 60] width 106 height 18
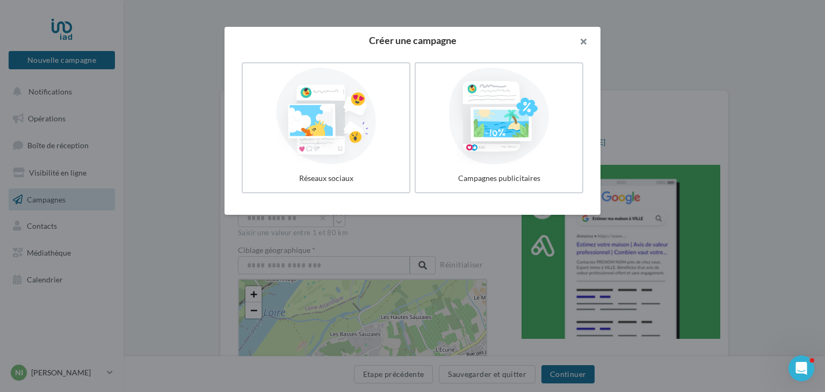
click at [582, 40] on button "button" at bounding box center [578, 43] width 43 height 32
